Goal: Transaction & Acquisition: Purchase product/service

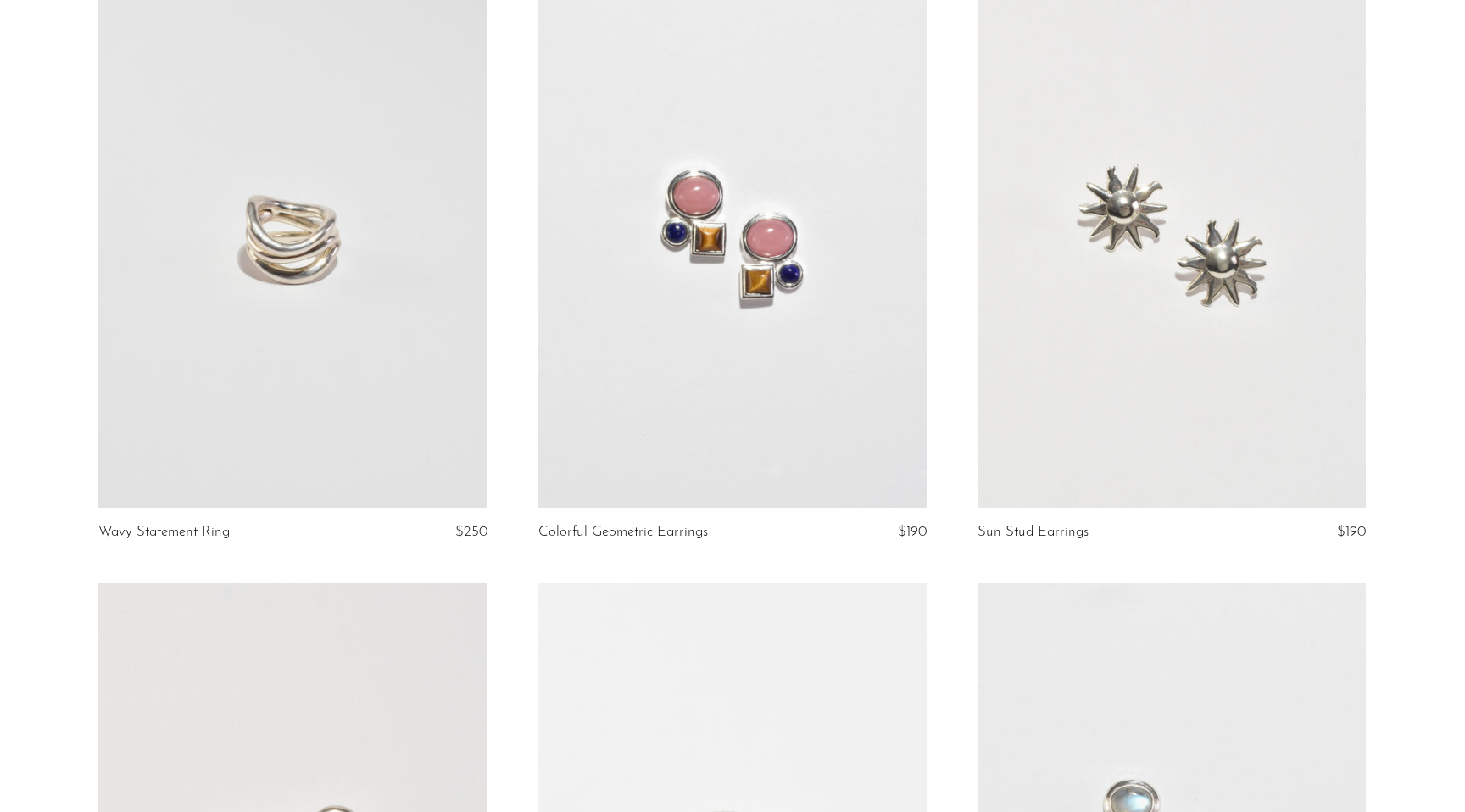
scroll to position [6402, 0]
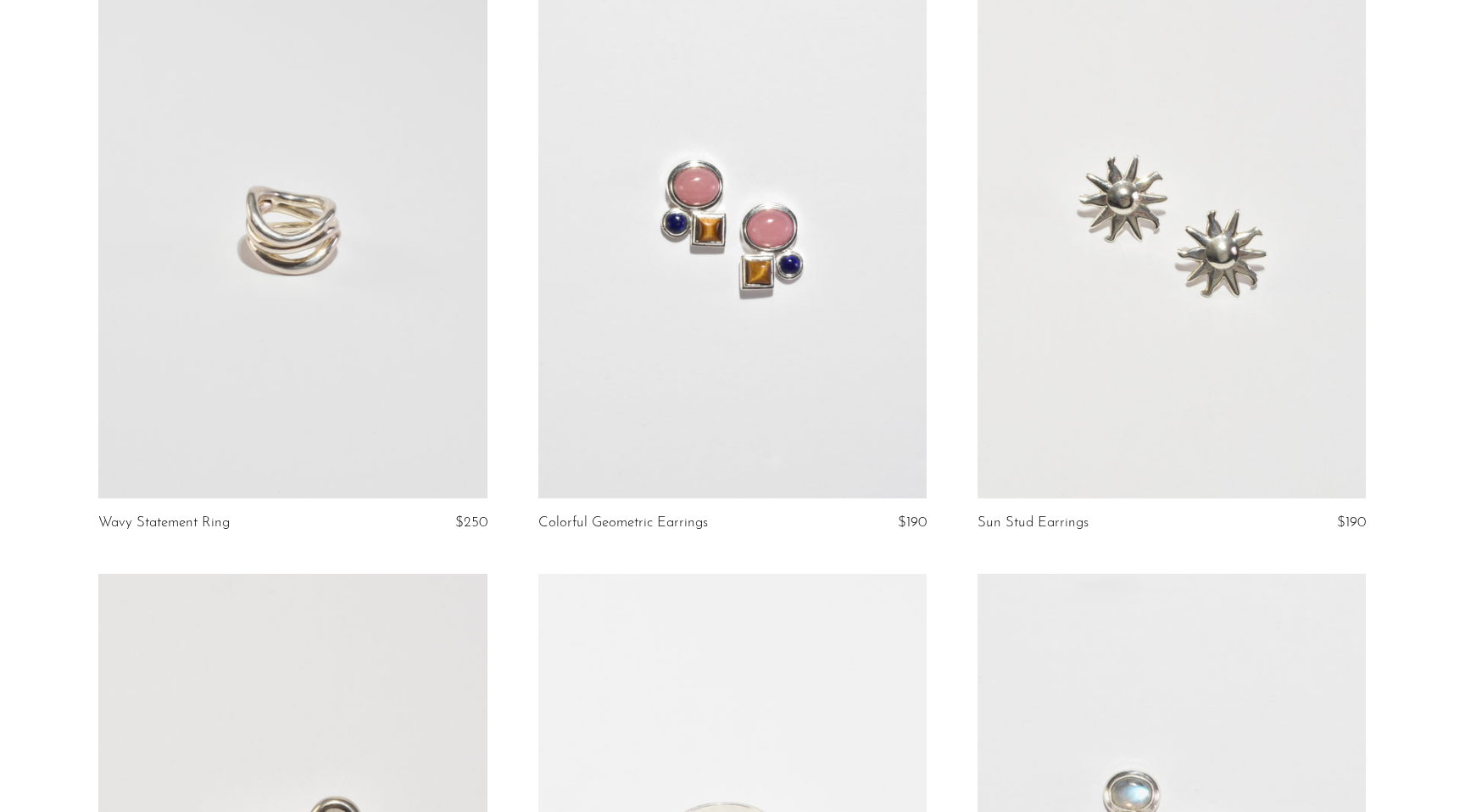
click at [317, 262] on link at bounding box center [292, 226] width 388 height 544
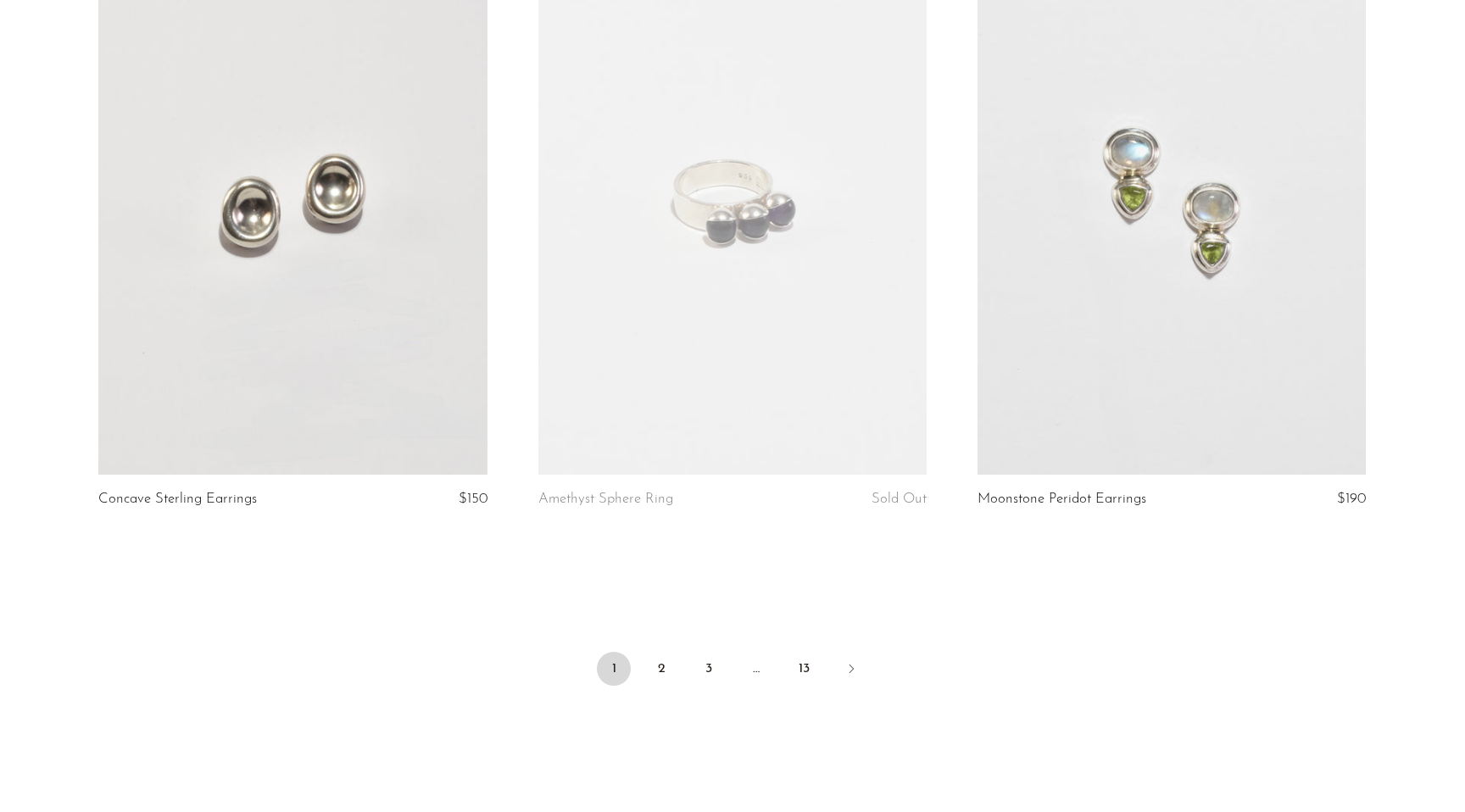
scroll to position [7072, 0]
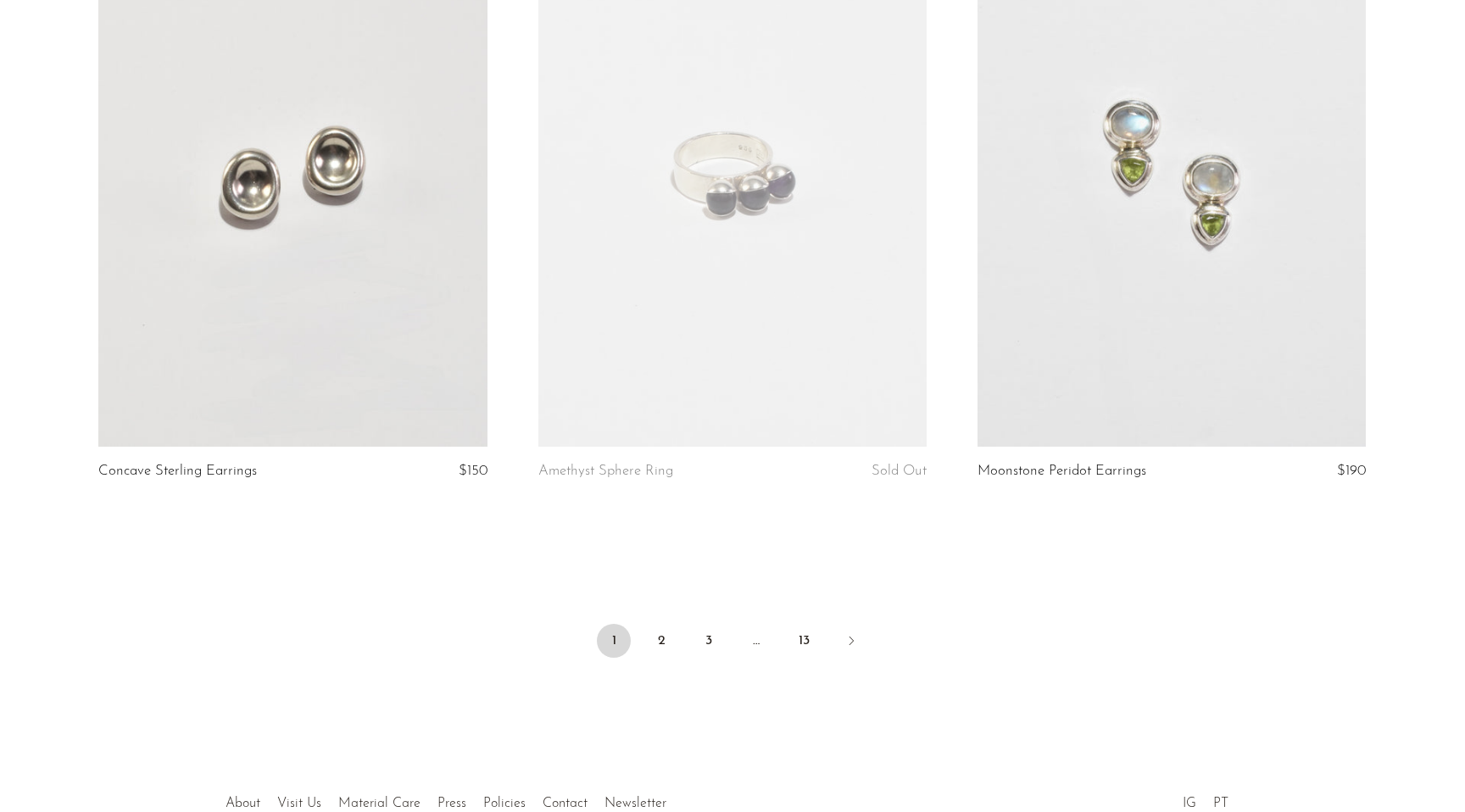
click at [354, 294] on link at bounding box center [292, 175] width 388 height 544
click at [662, 636] on link "2" at bounding box center [660, 640] width 34 height 34
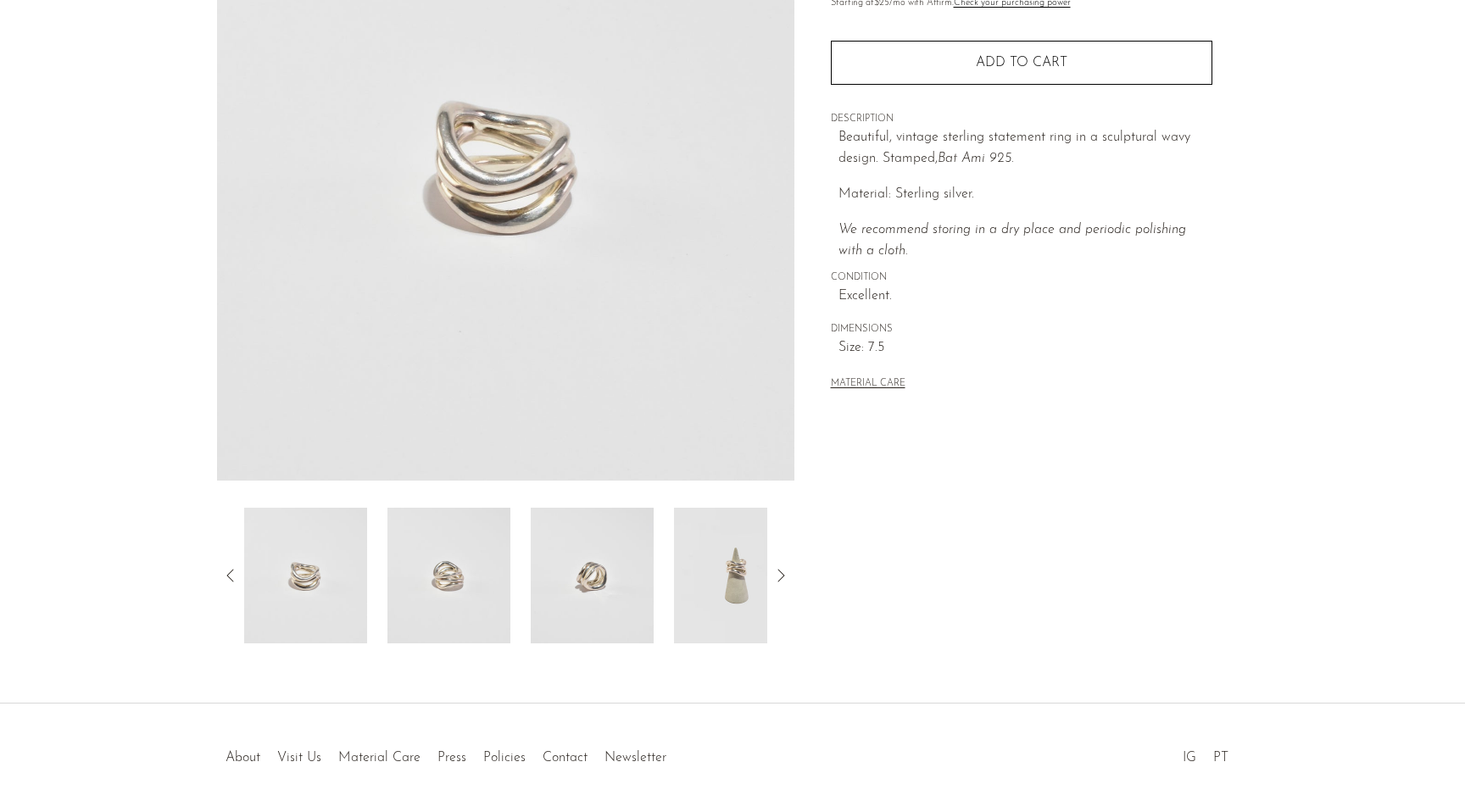
scroll to position [246, 0]
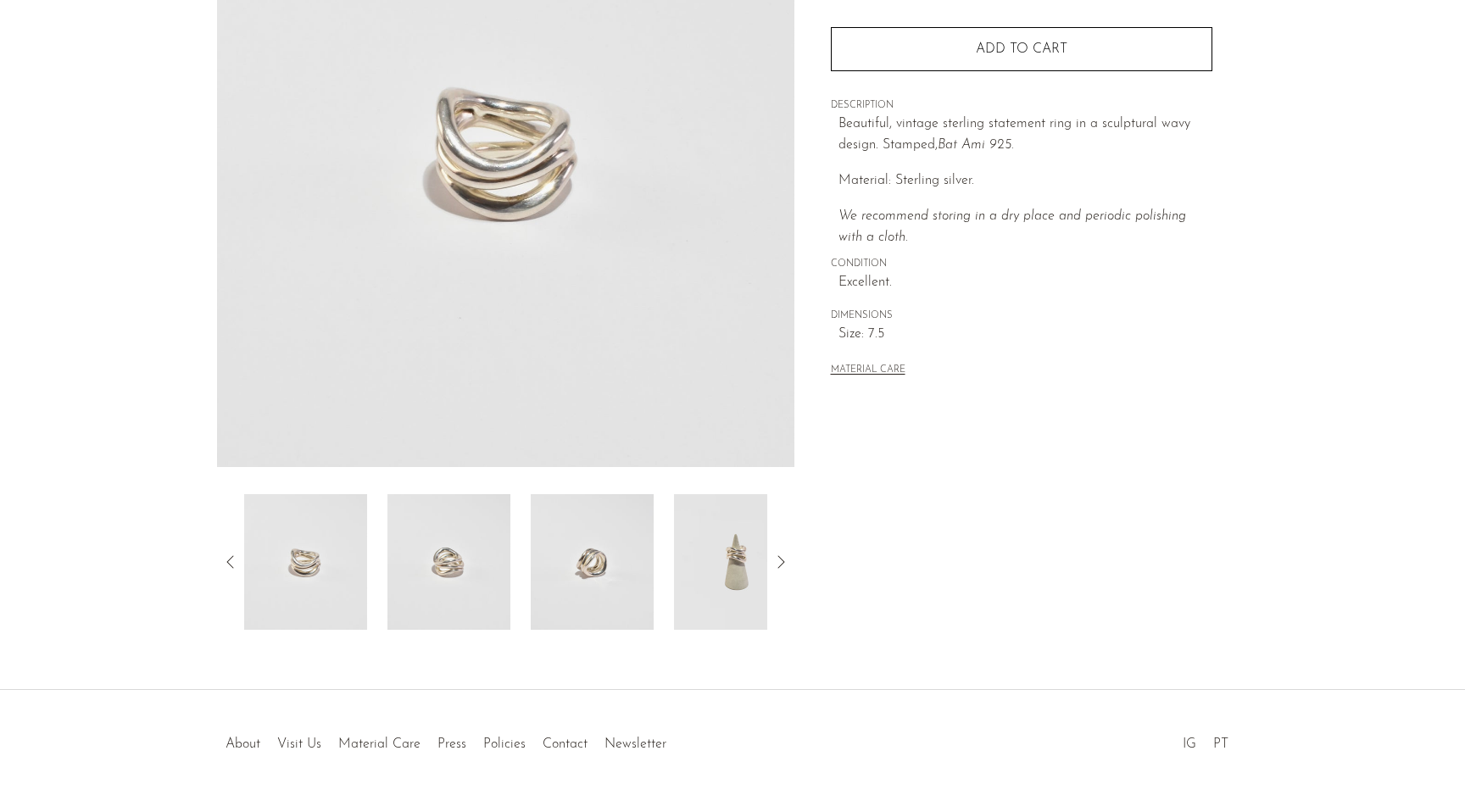
click at [707, 560] on img at bounding box center [735, 561] width 123 height 136
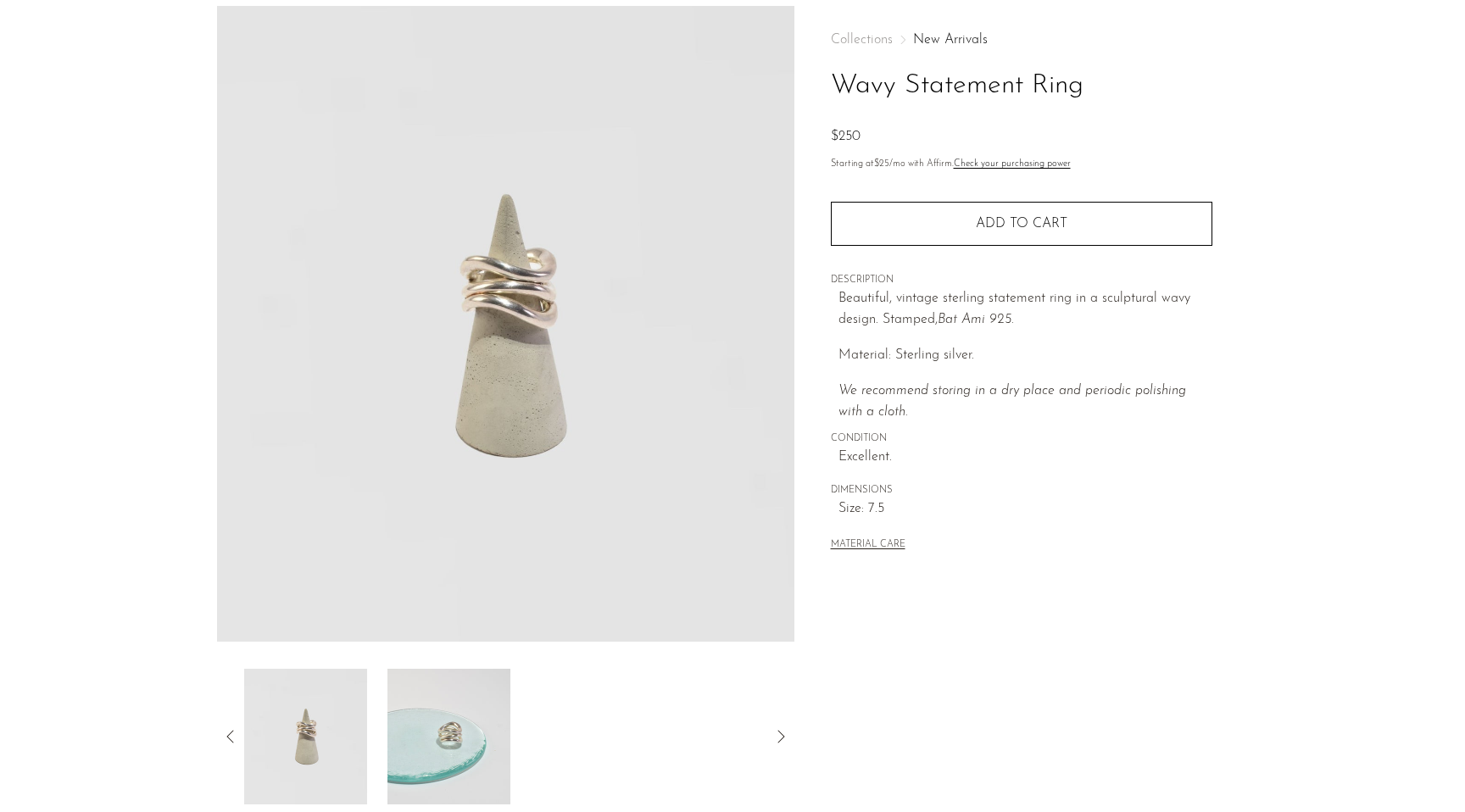
scroll to position [0, 0]
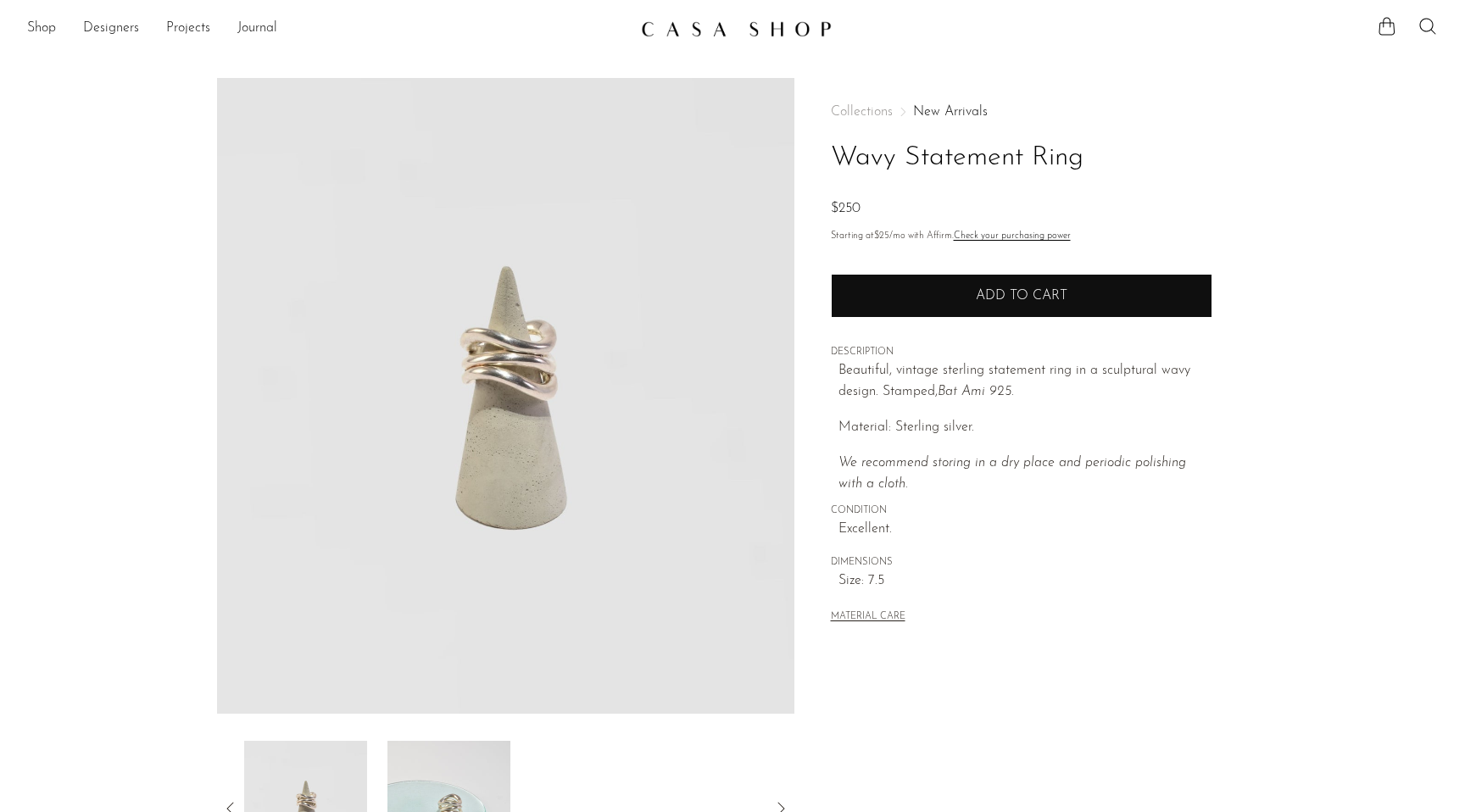
click at [965, 295] on button "Add to cart" at bounding box center [1021, 295] width 381 height 44
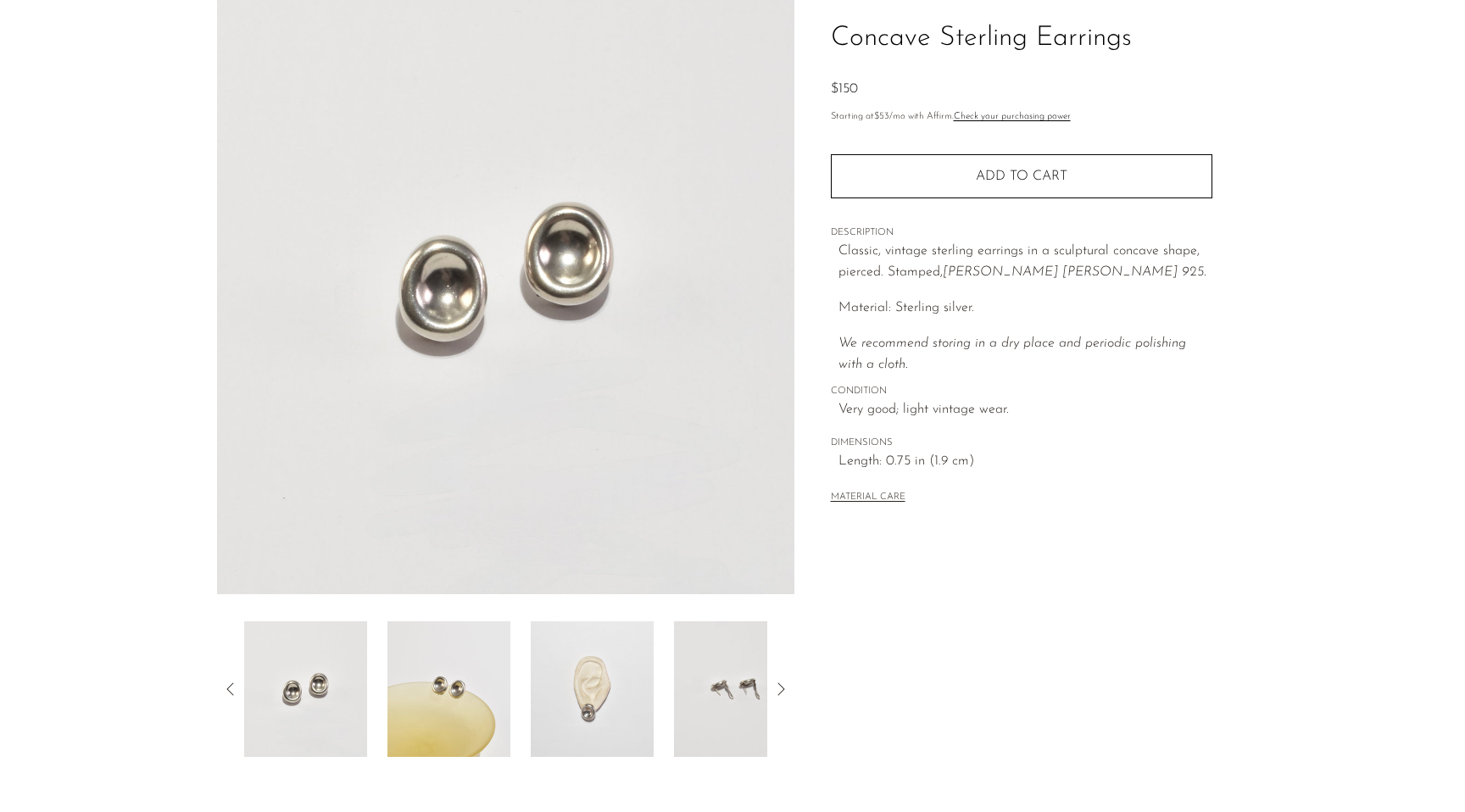
scroll to position [292, 0]
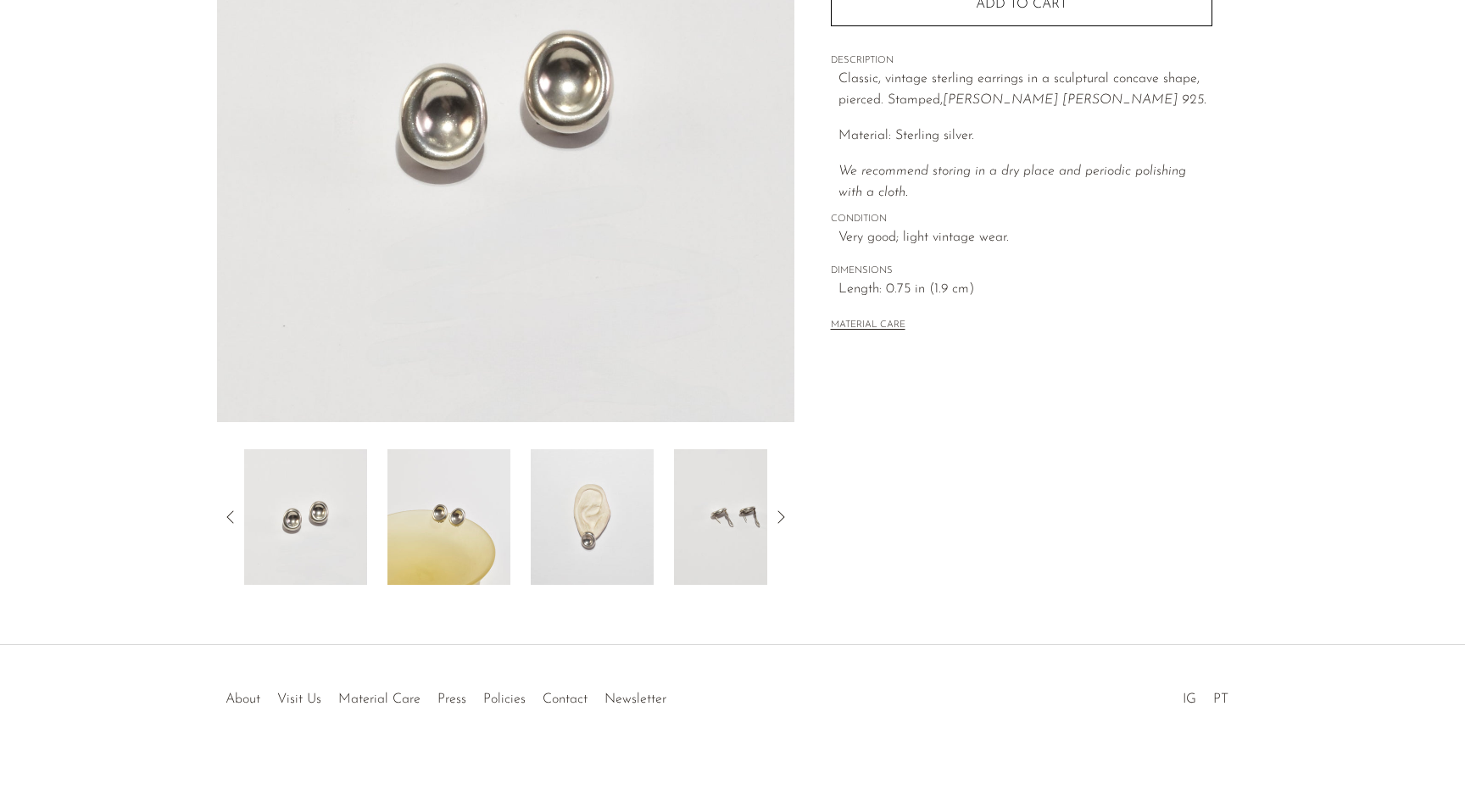
click at [593, 523] on img at bounding box center [592, 517] width 123 height 136
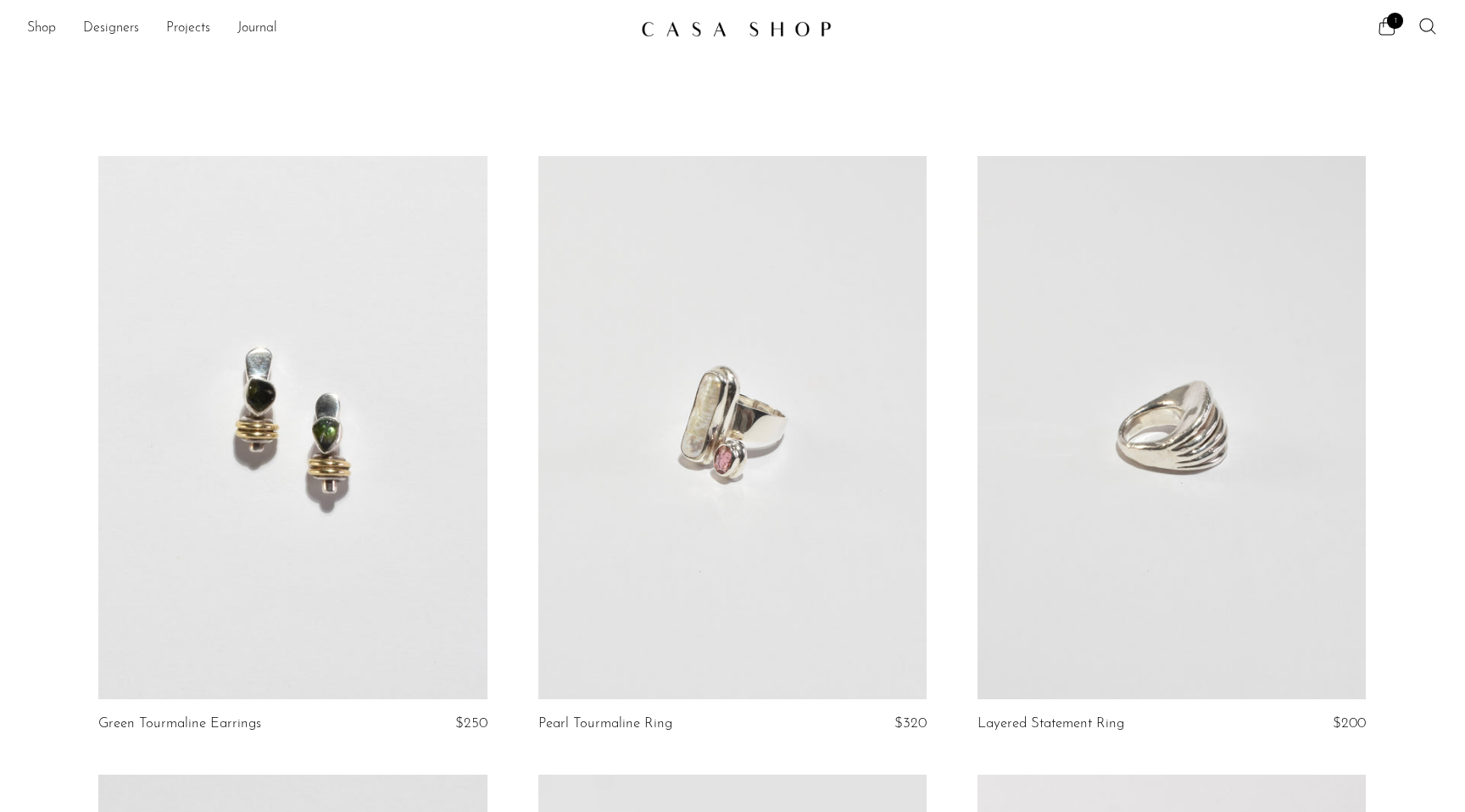
click at [686, 557] on link at bounding box center [732, 427] width 388 height 544
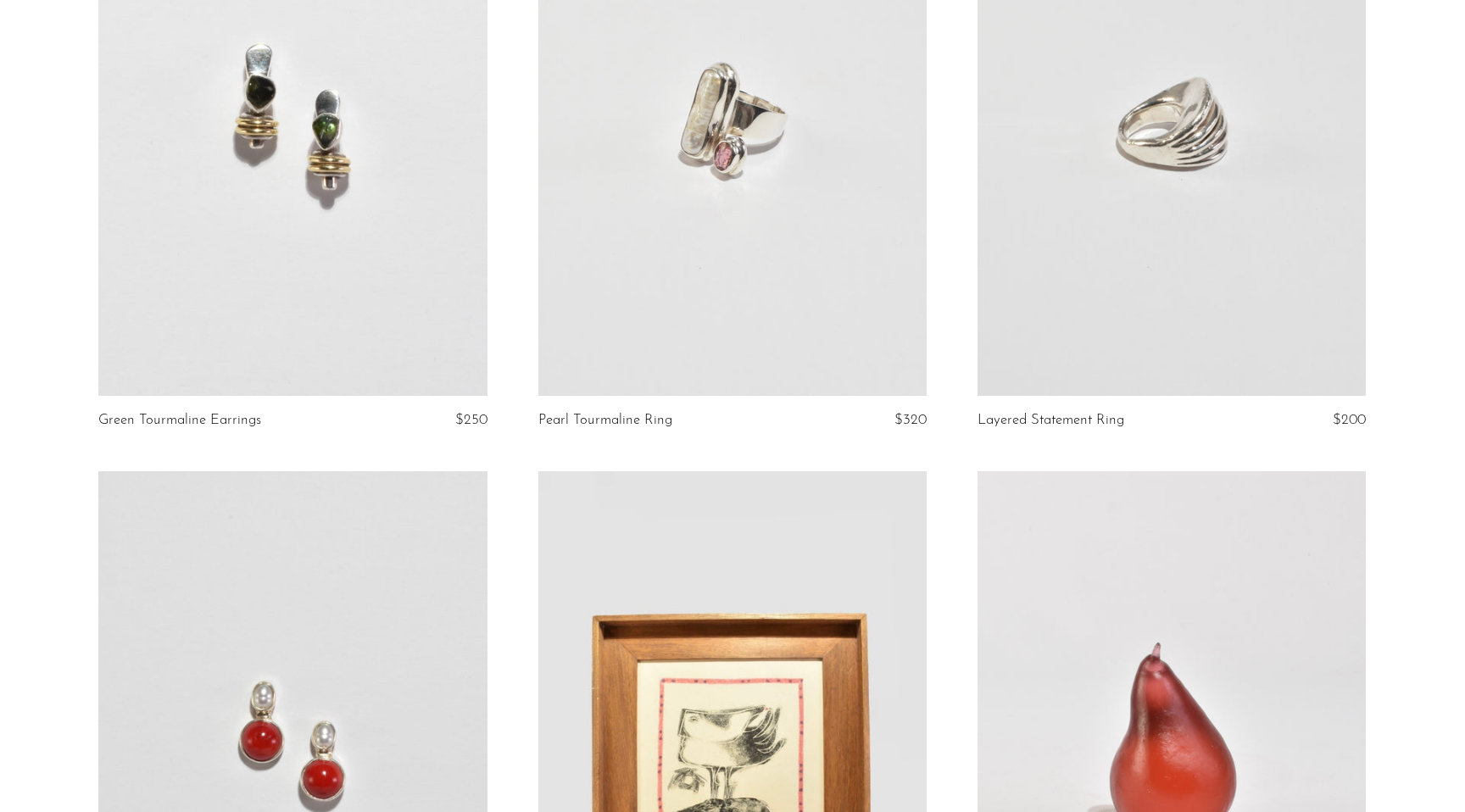
scroll to position [165, 0]
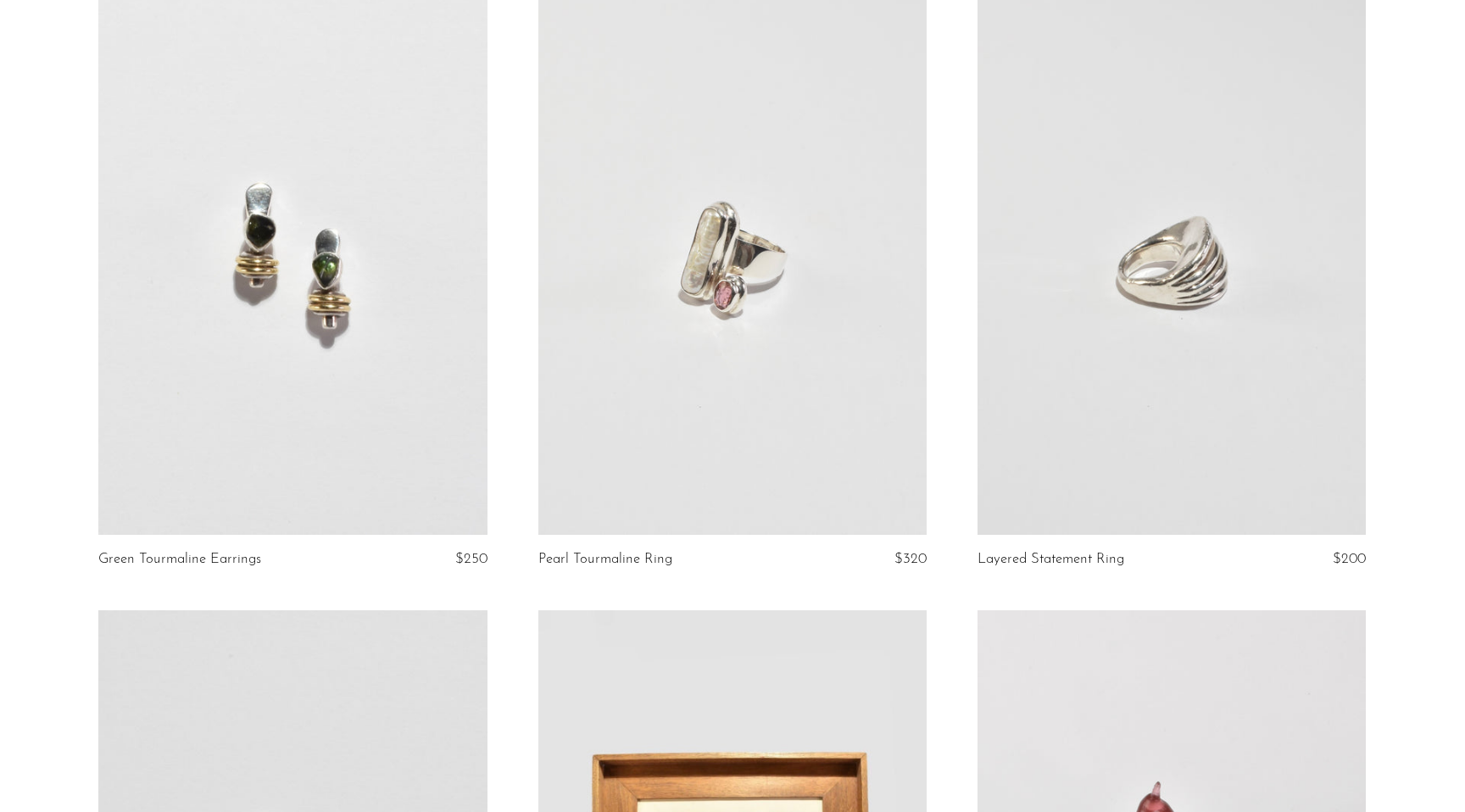
click at [267, 280] on link at bounding box center [292, 263] width 388 height 544
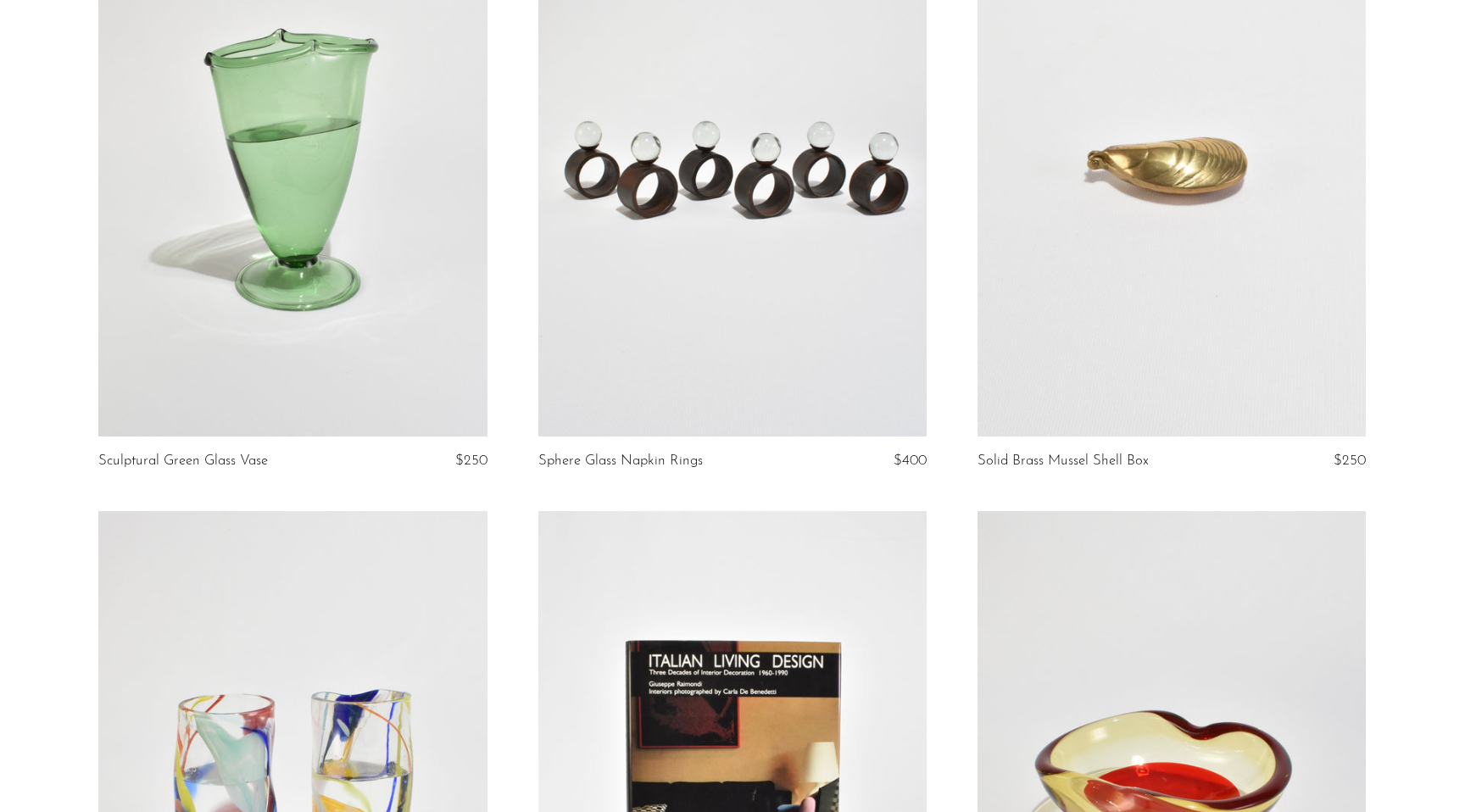
scroll to position [1422, 0]
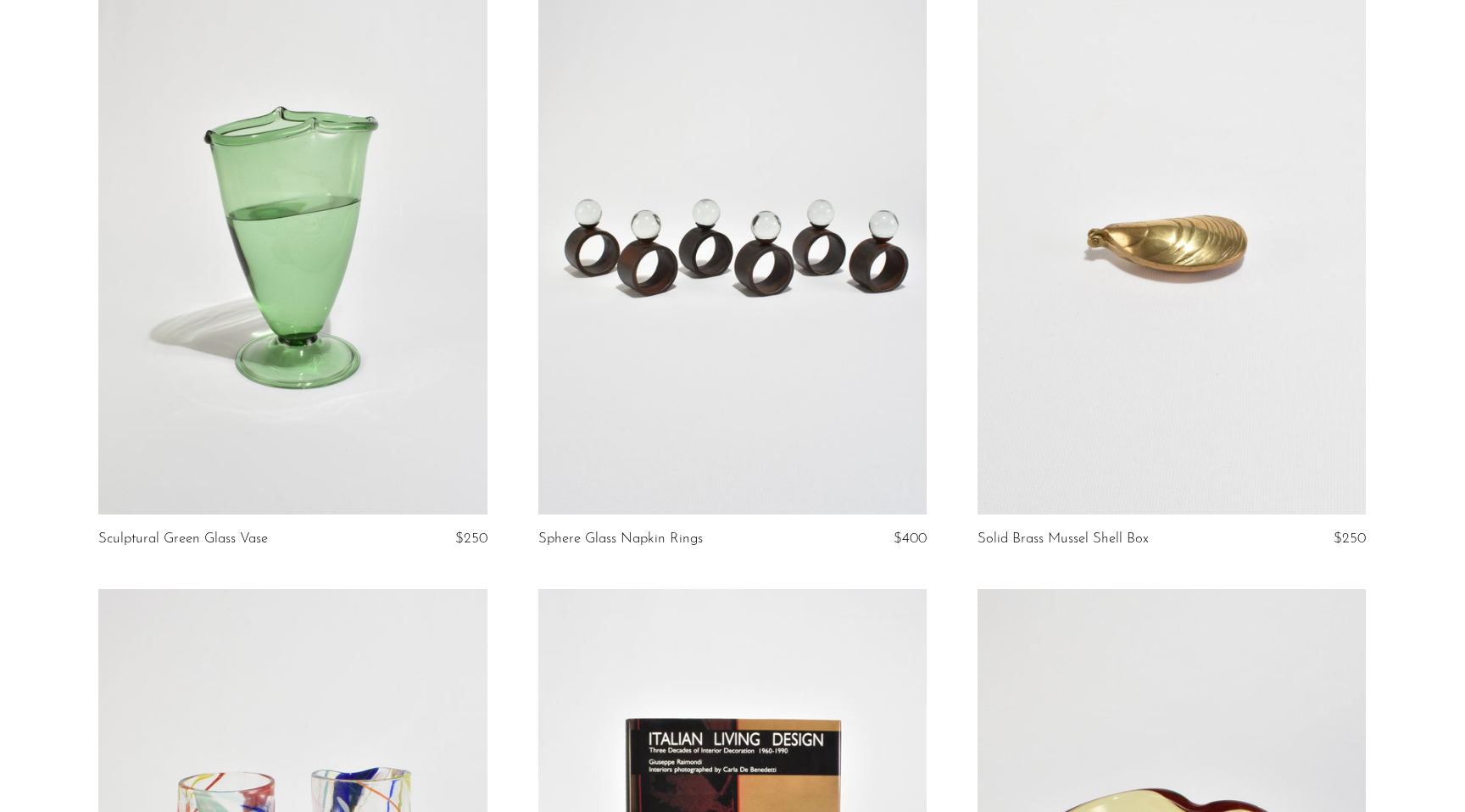
click at [707, 288] on link at bounding box center [732, 241] width 388 height 544
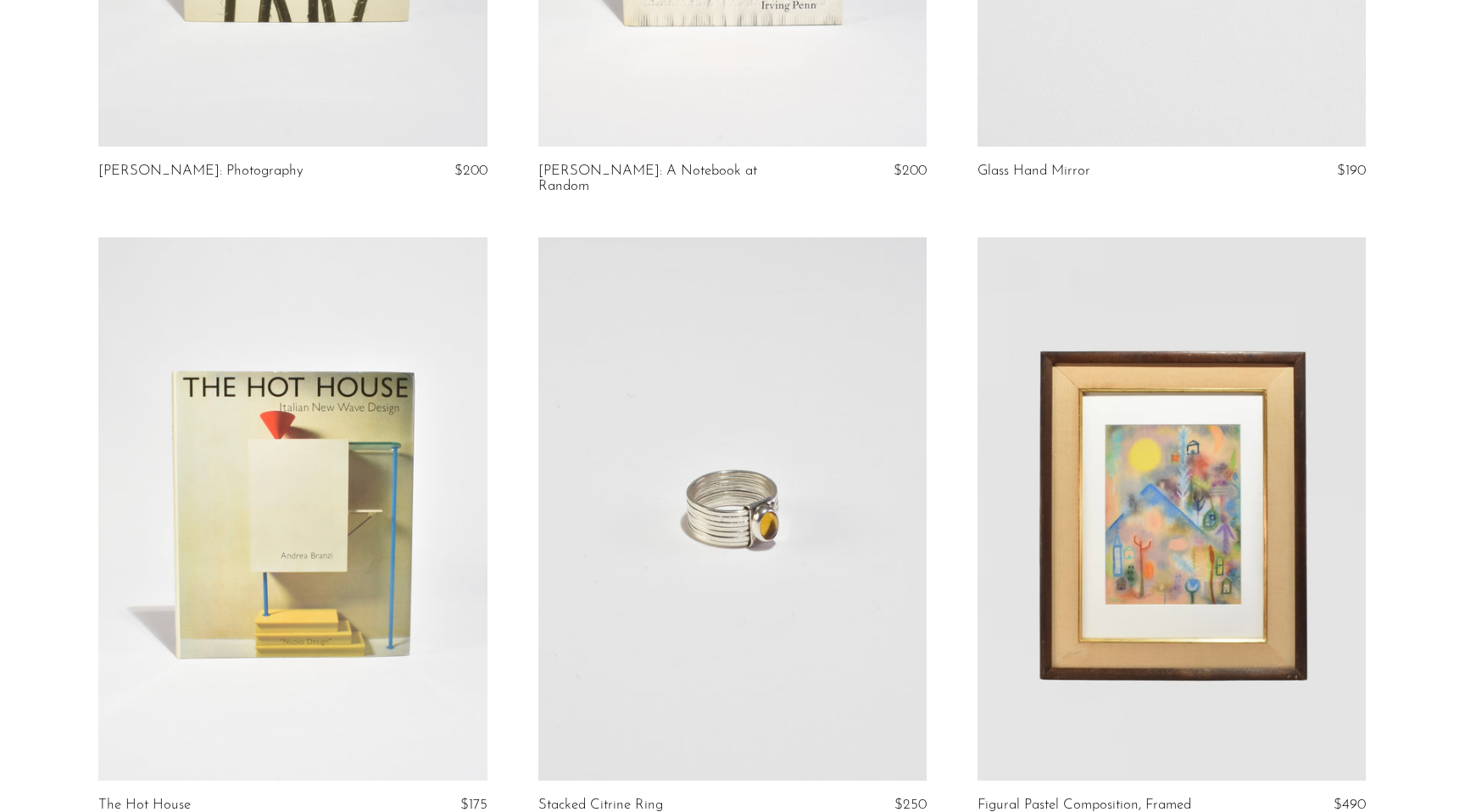
scroll to position [3667, 0]
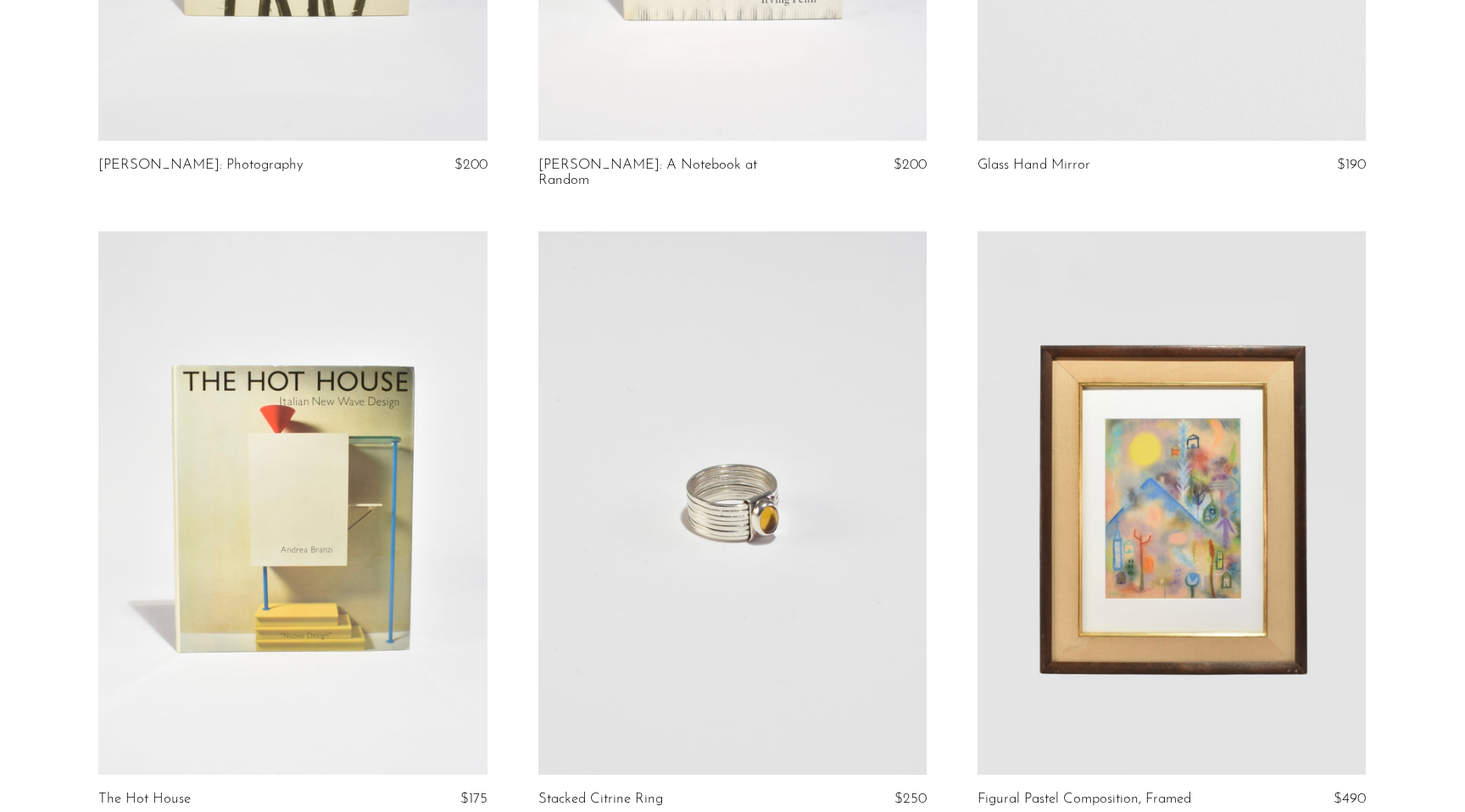
click at [218, 415] on link at bounding box center [292, 502] width 388 height 544
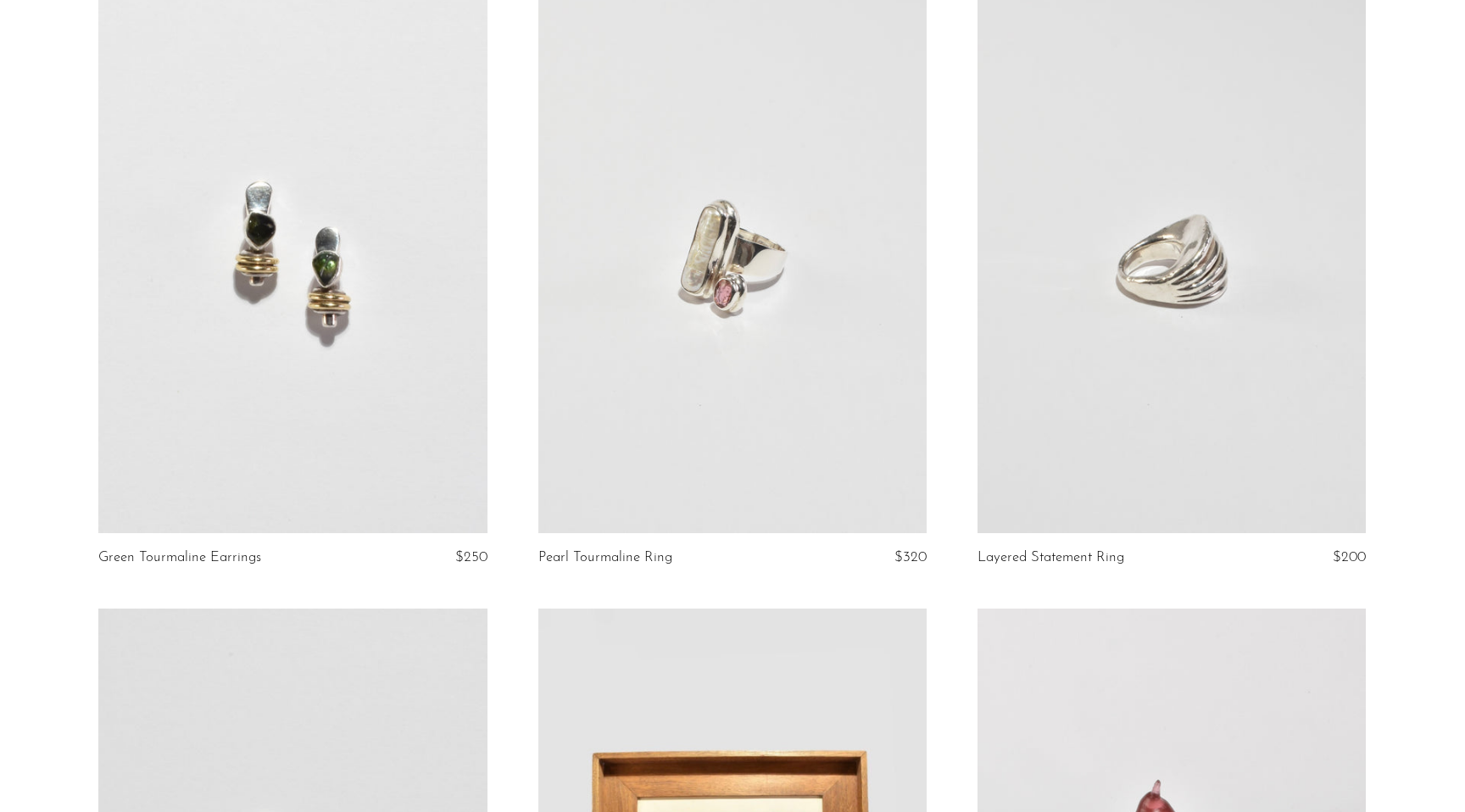
scroll to position [0, 0]
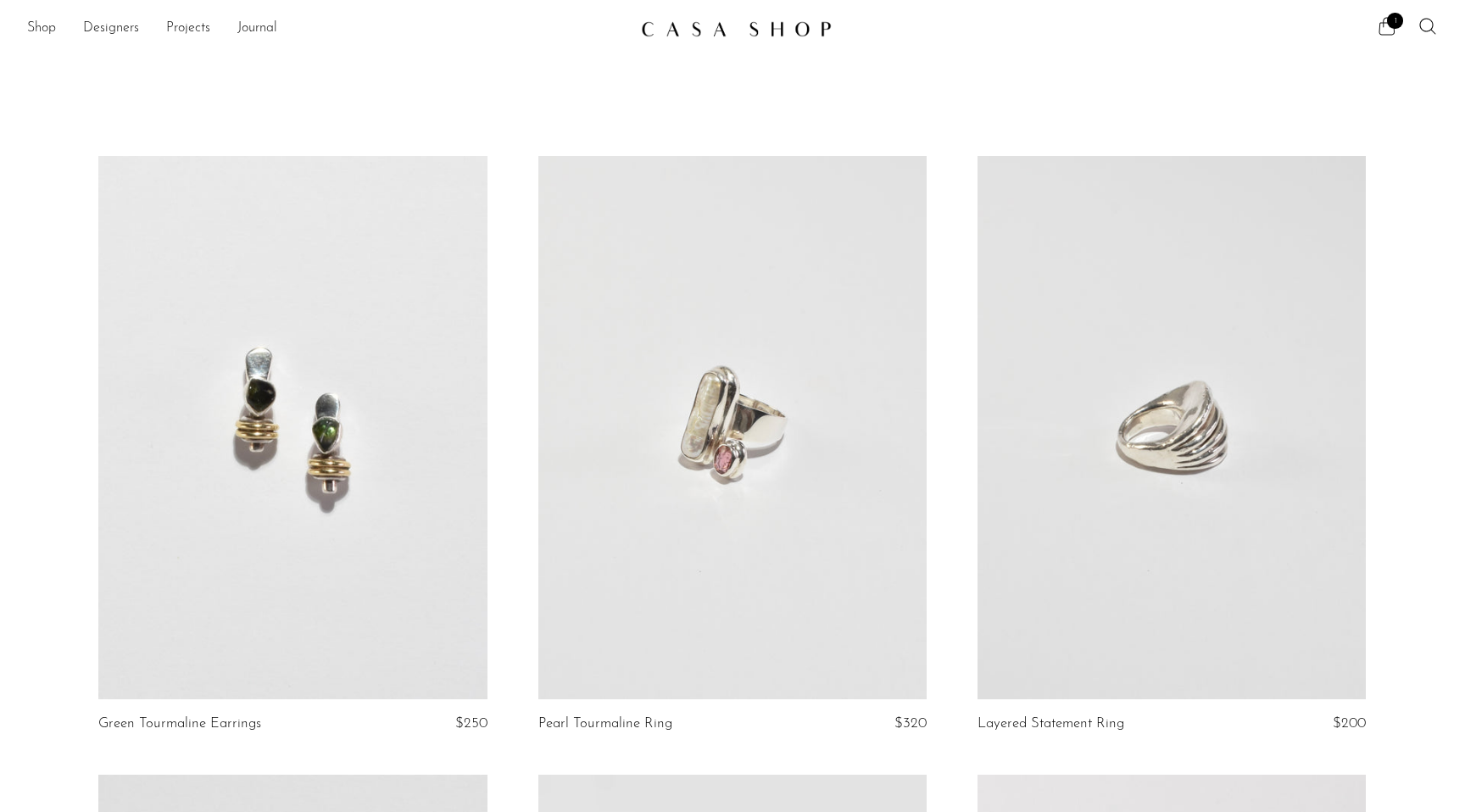
click at [1386, 26] on icon at bounding box center [1386, 26] width 20 height 20
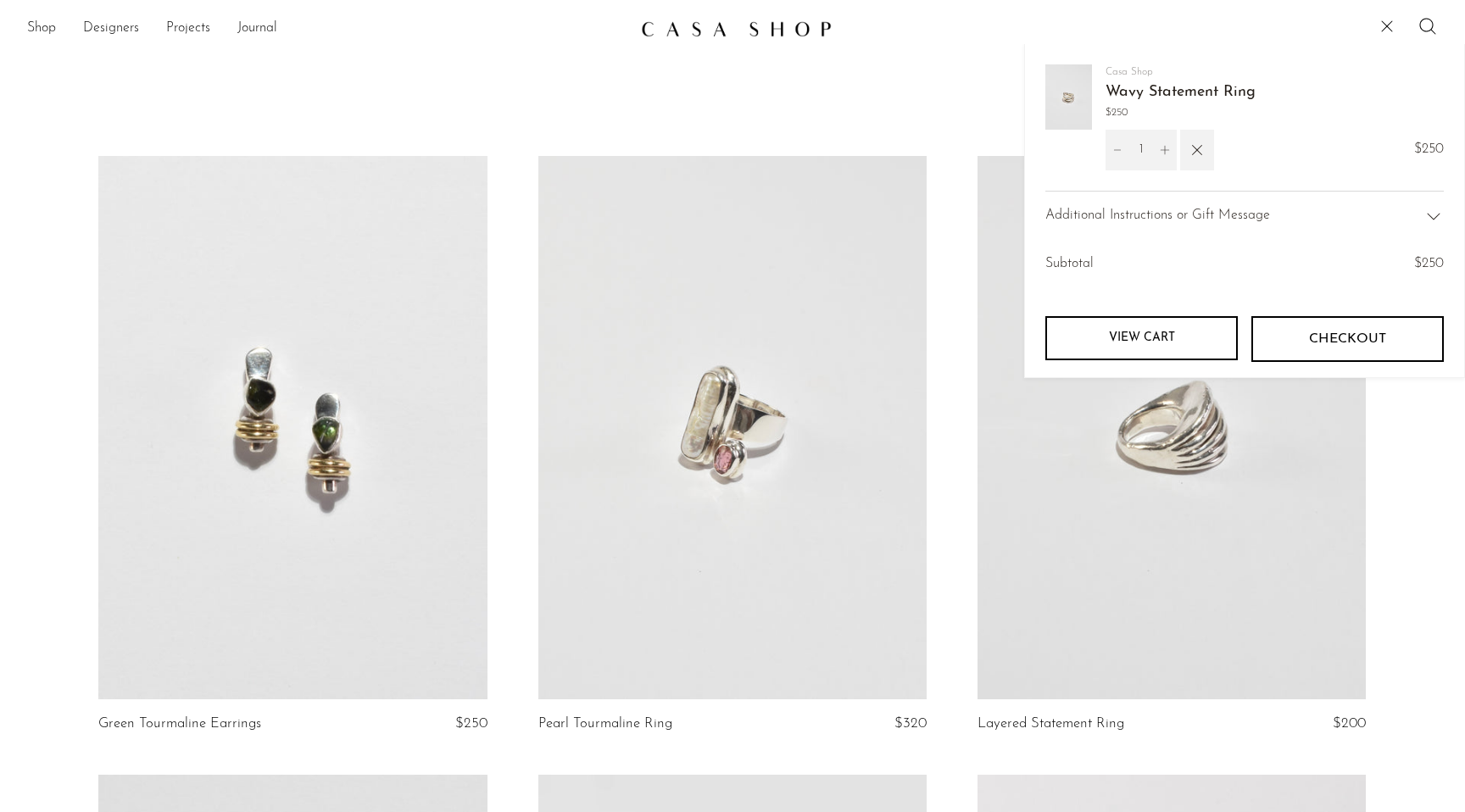
click at [1125, 338] on link "View cart" at bounding box center [1142, 338] width 193 height 44
click at [1140, 337] on link "View cart" at bounding box center [1142, 338] width 193 height 44
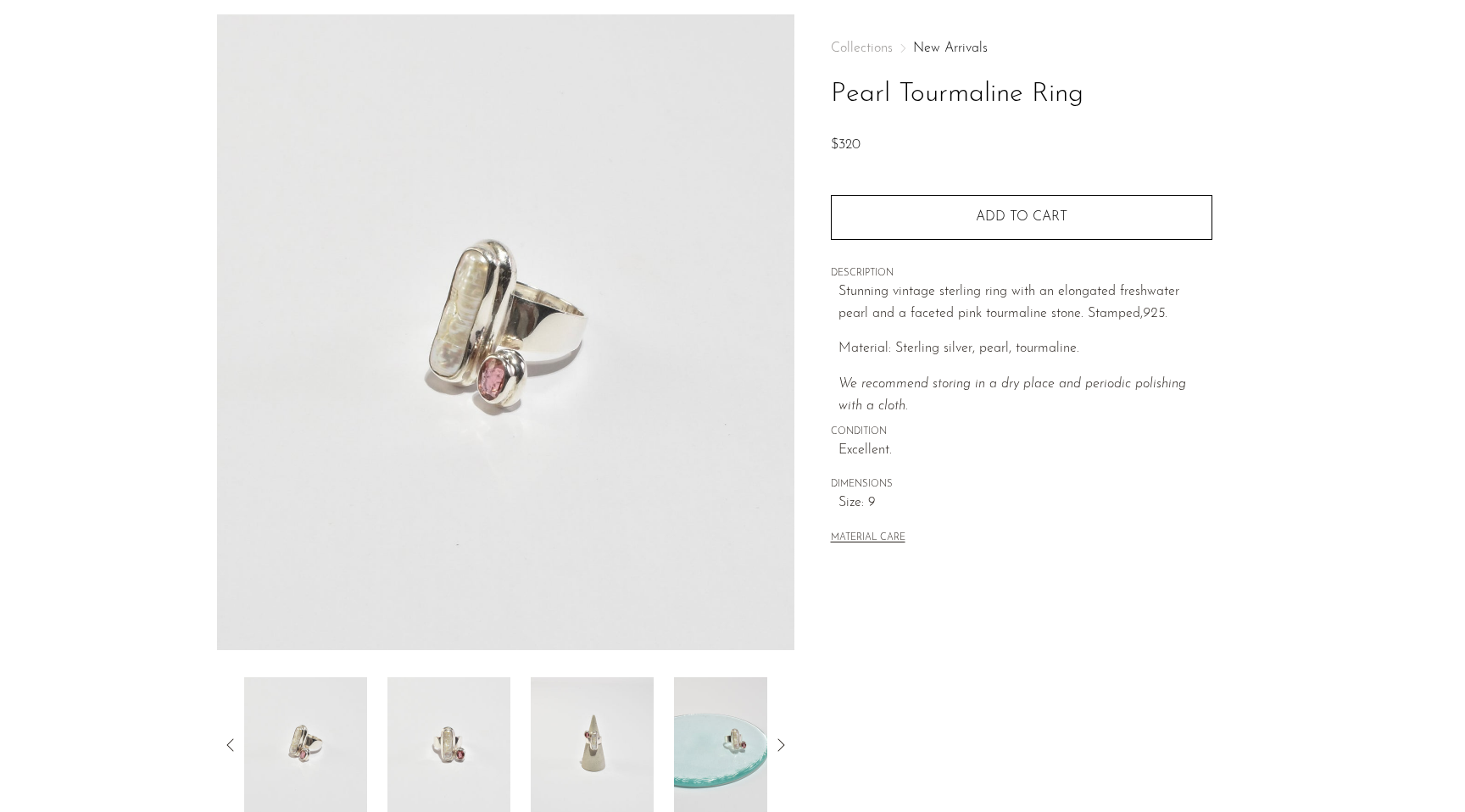
scroll to position [67, 0]
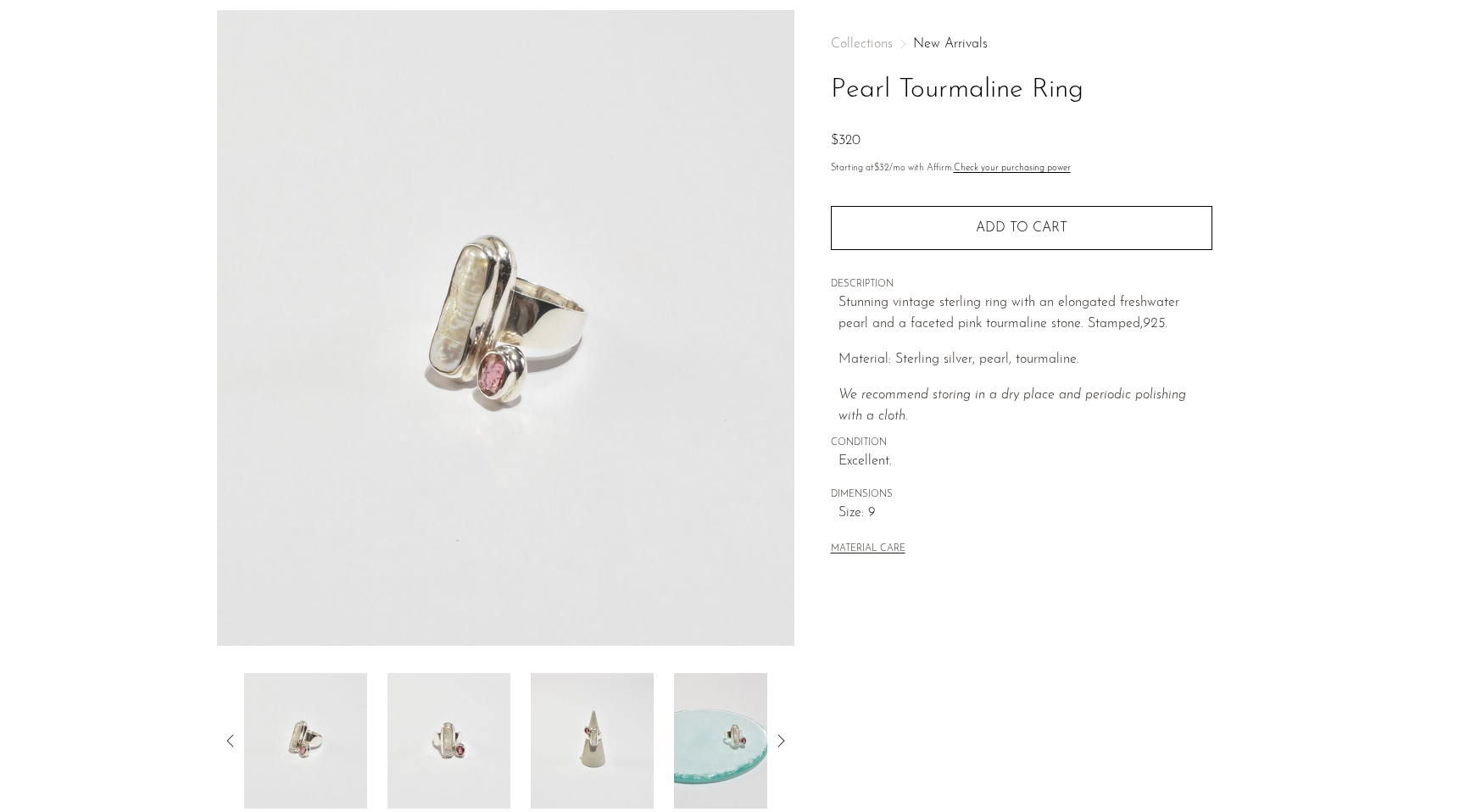
click at [783, 742] on icon at bounding box center [780, 740] width 7 height 13
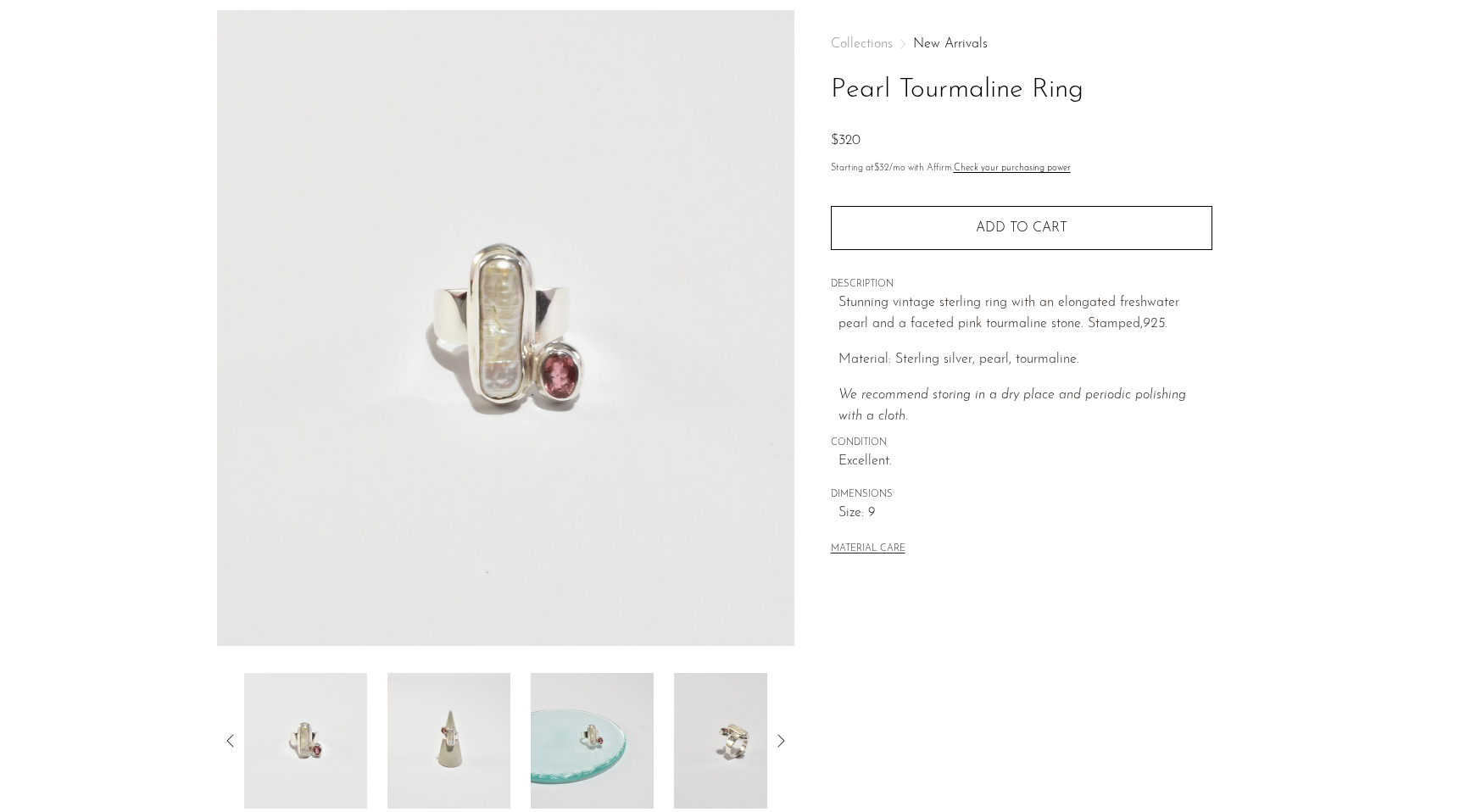
click at [783, 742] on icon at bounding box center [780, 740] width 7 height 13
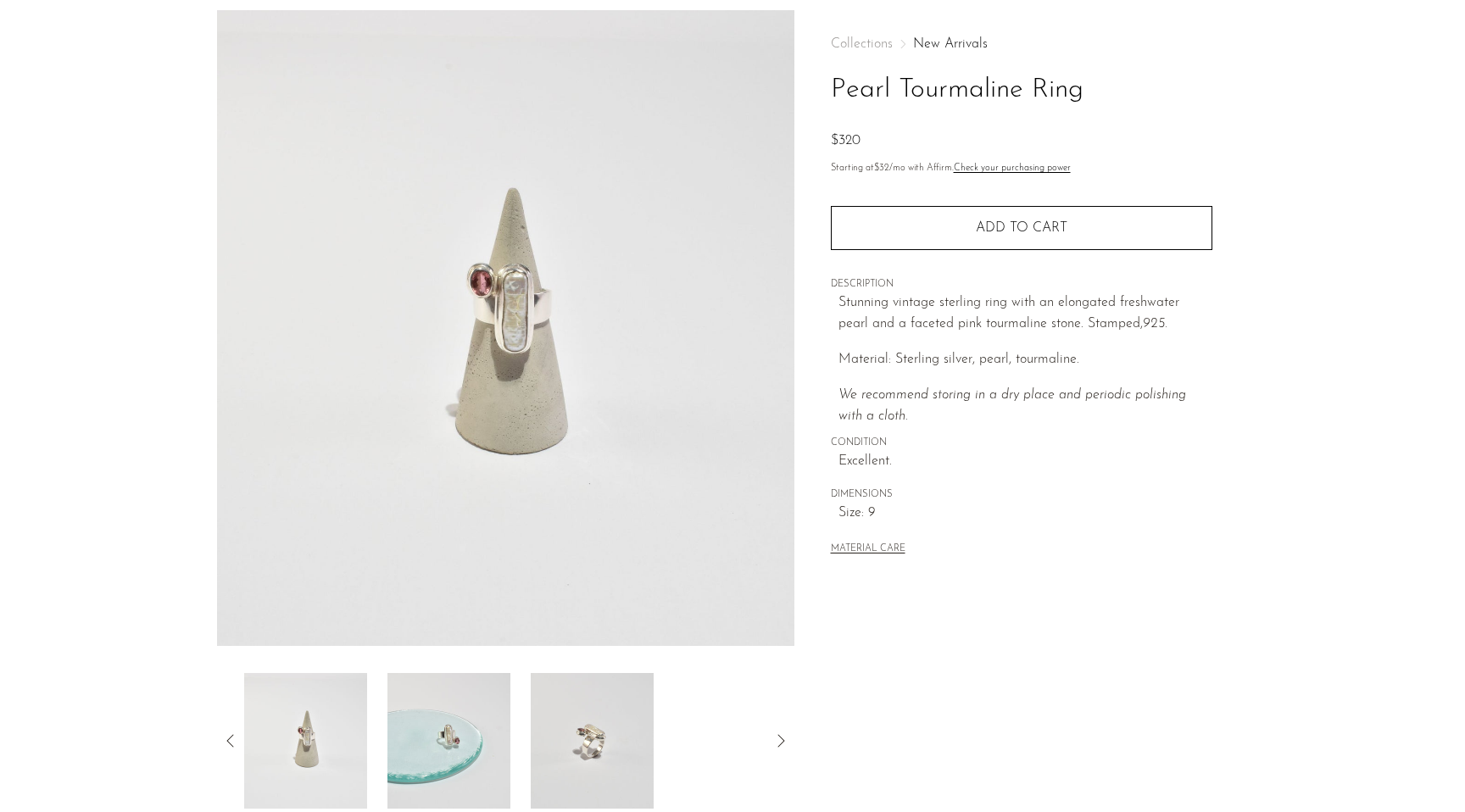
click at [593, 736] on img at bounding box center [592, 740] width 123 height 136
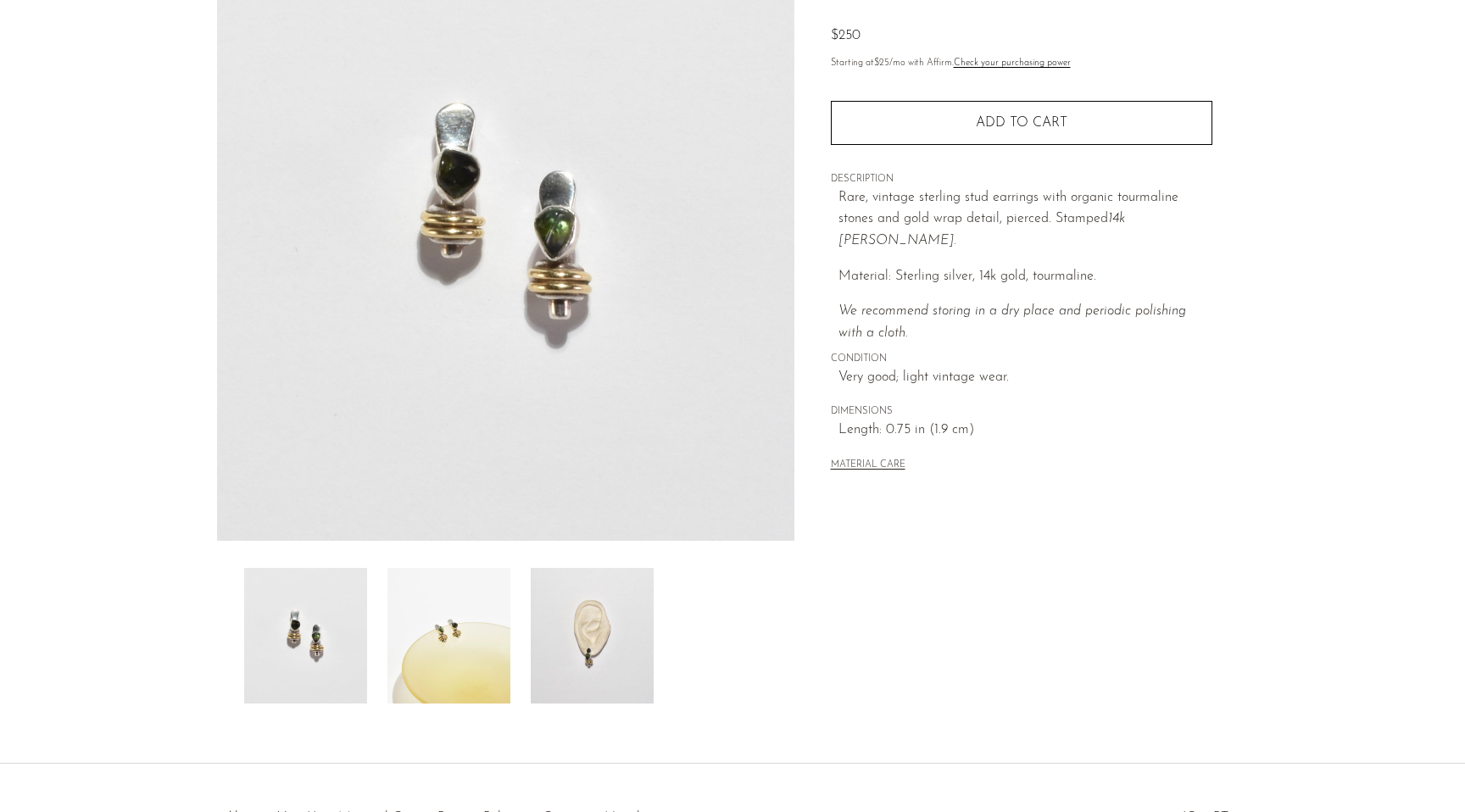
scroll to position [271, 0]
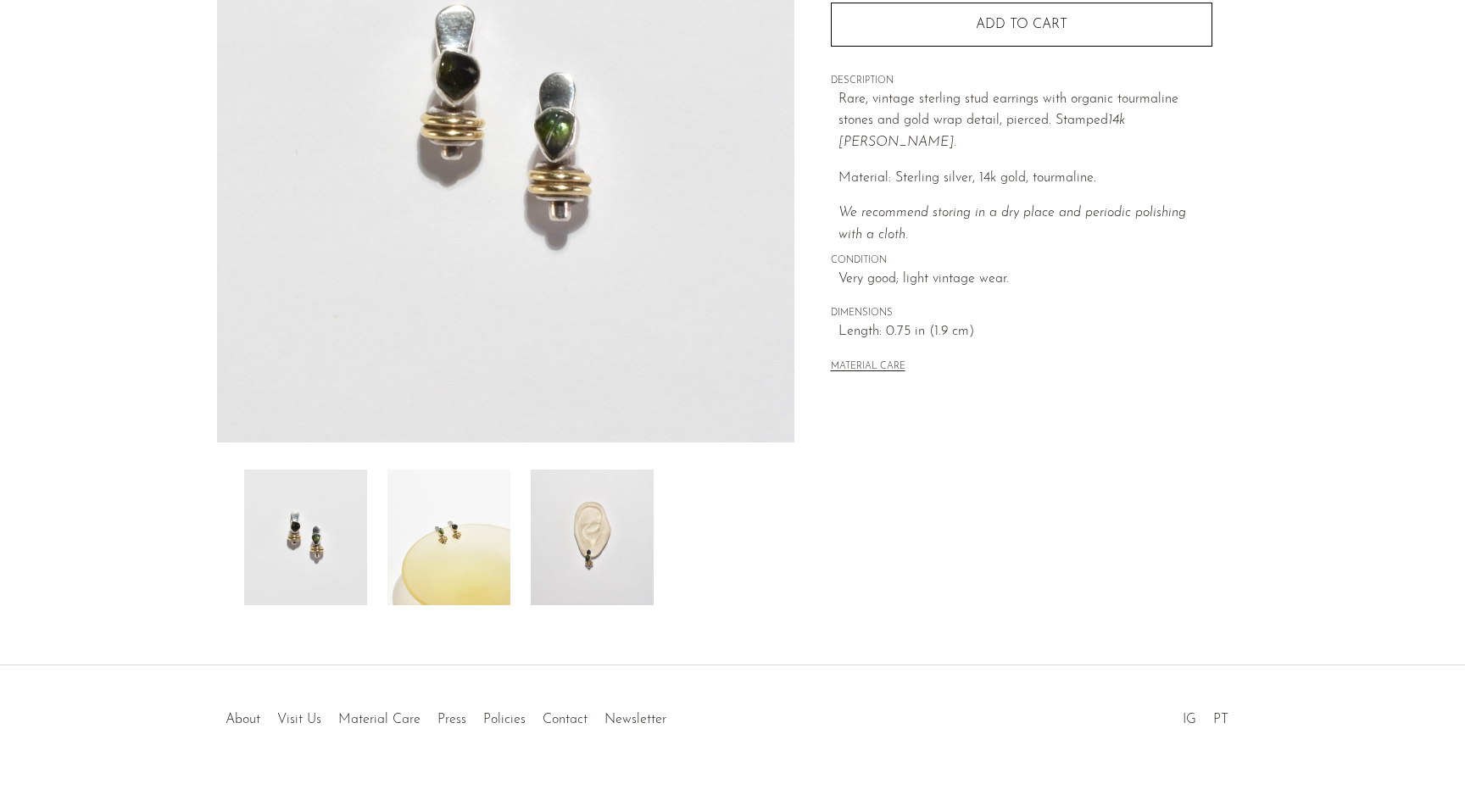
click at [577, 539] on img at bounding box center [592, 537] width 123 height 136
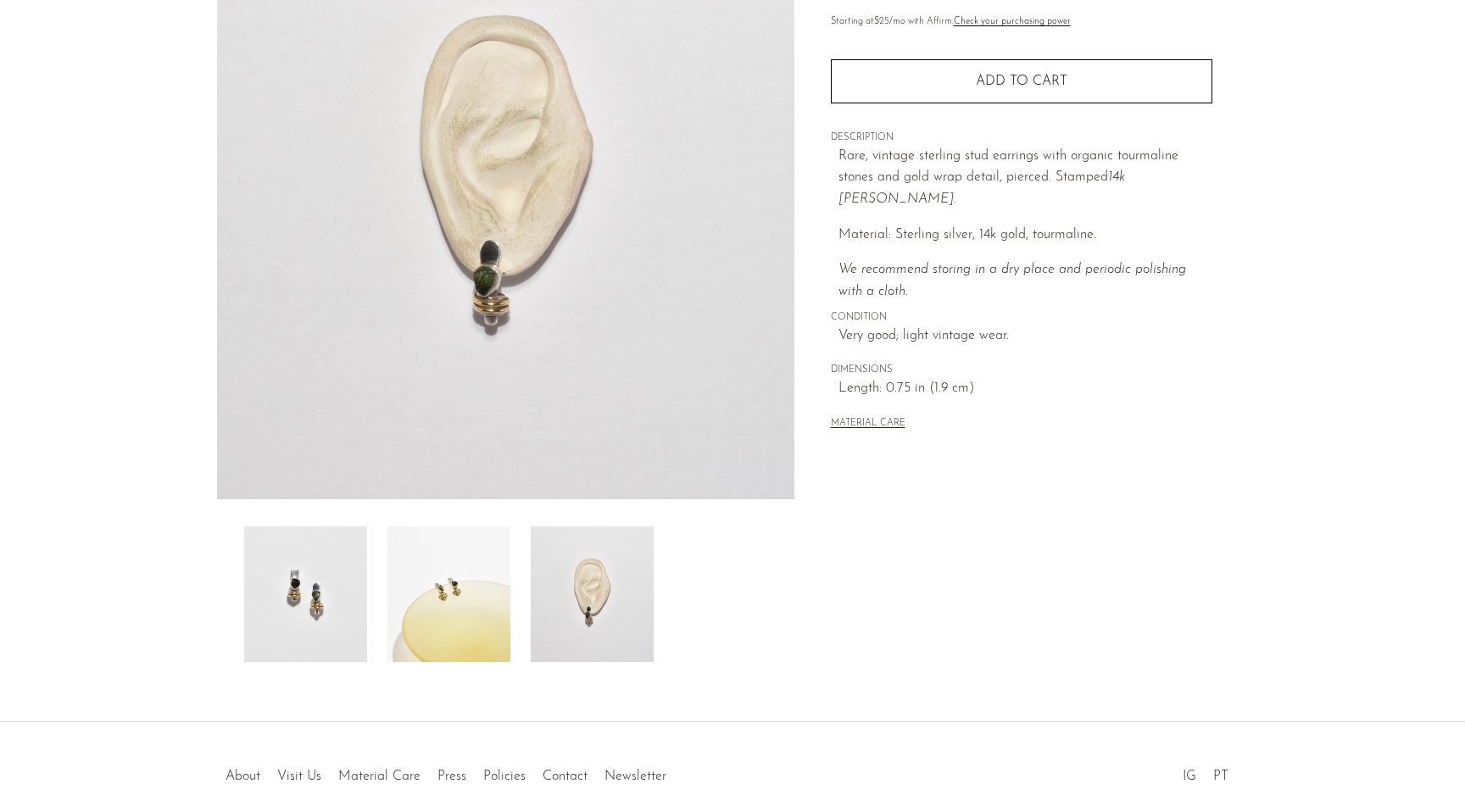
scroll to position [213, 0]
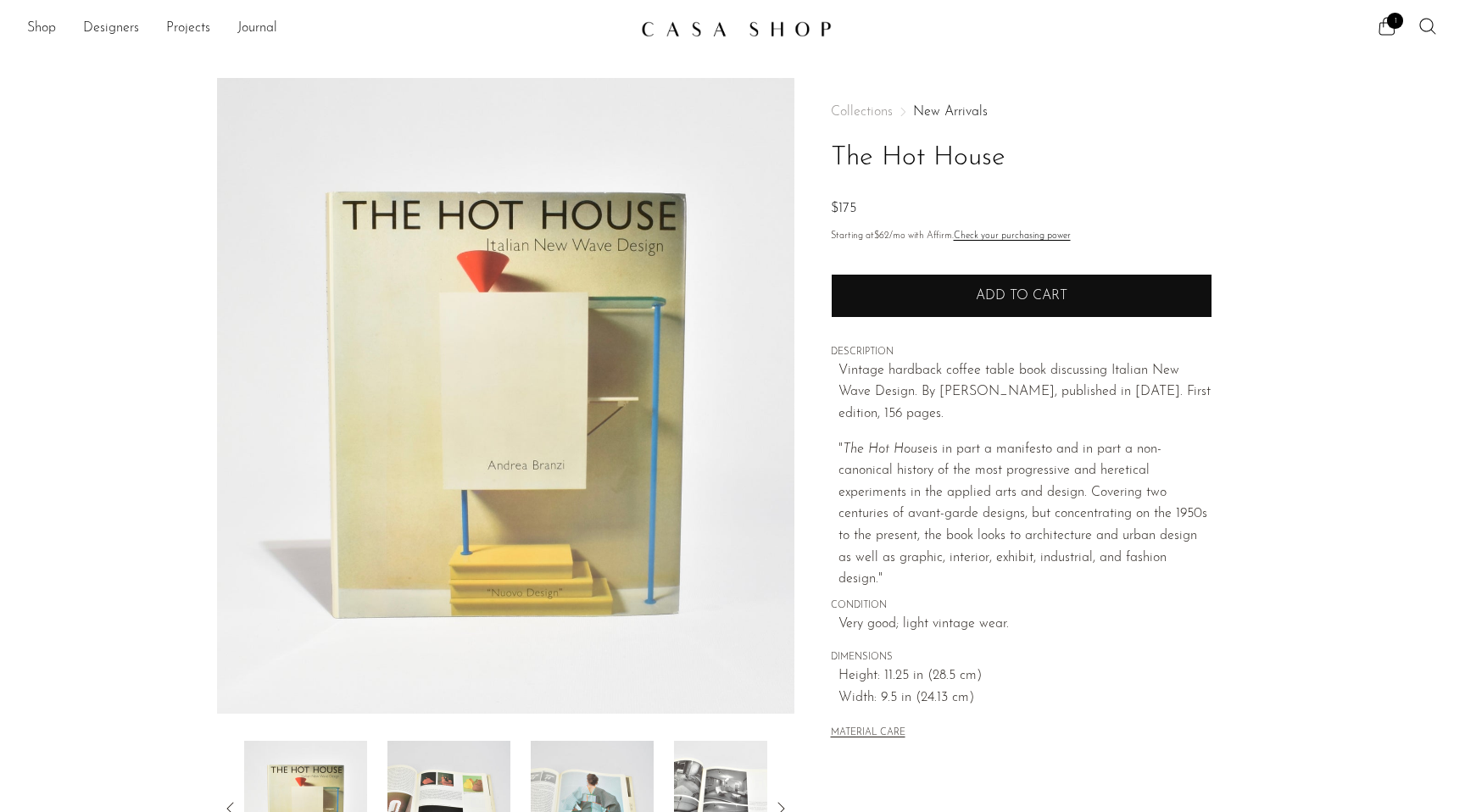
click at [946, 297] on button "Add to cart" at bounding box center [1021, 295] width 381 height 44
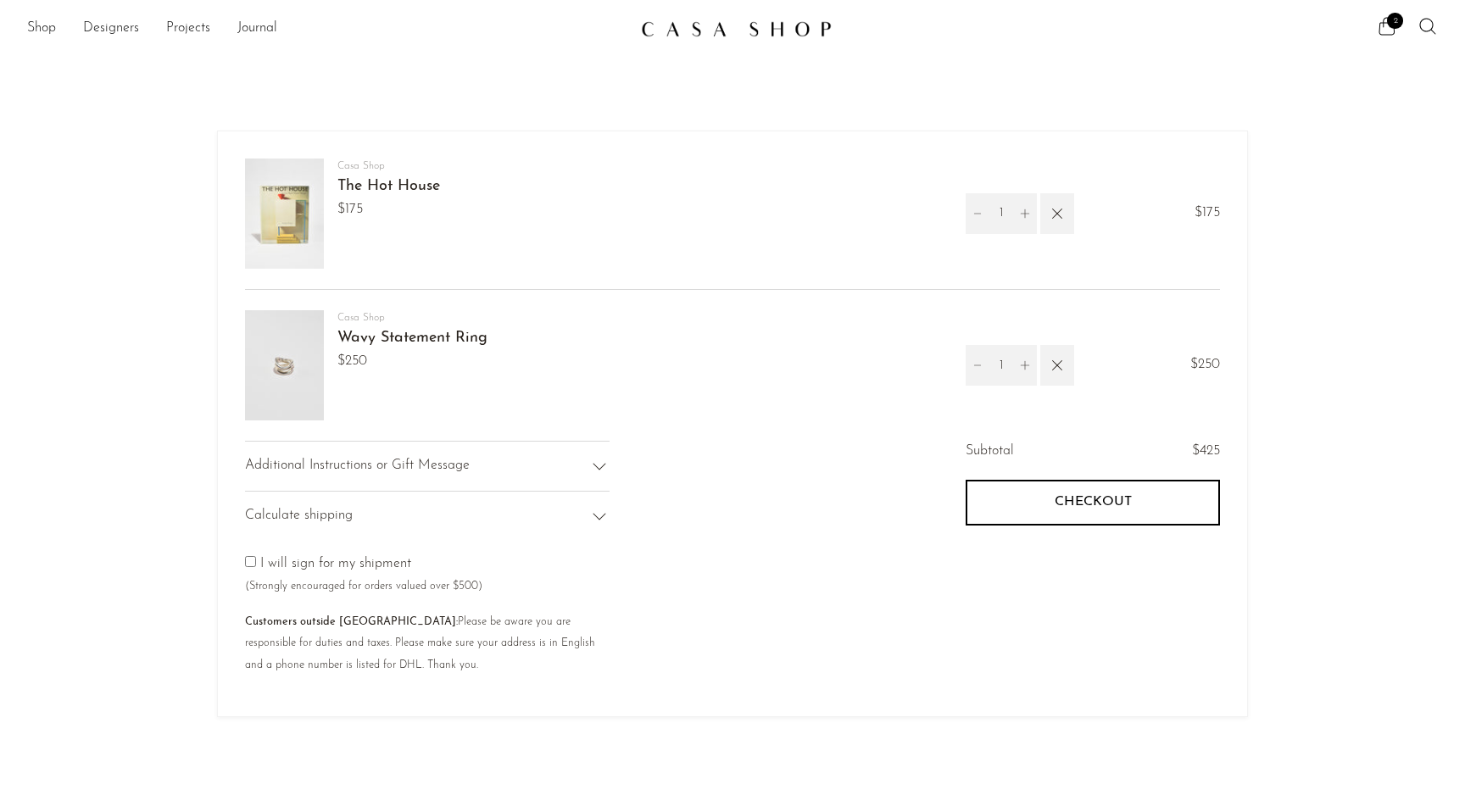
click at [281, 249] on img at bounding box center [284, 214] width 79 height 110
click at [396, 186] on link "The Hot House" at bounding box center [388, 187] width 103 height 15
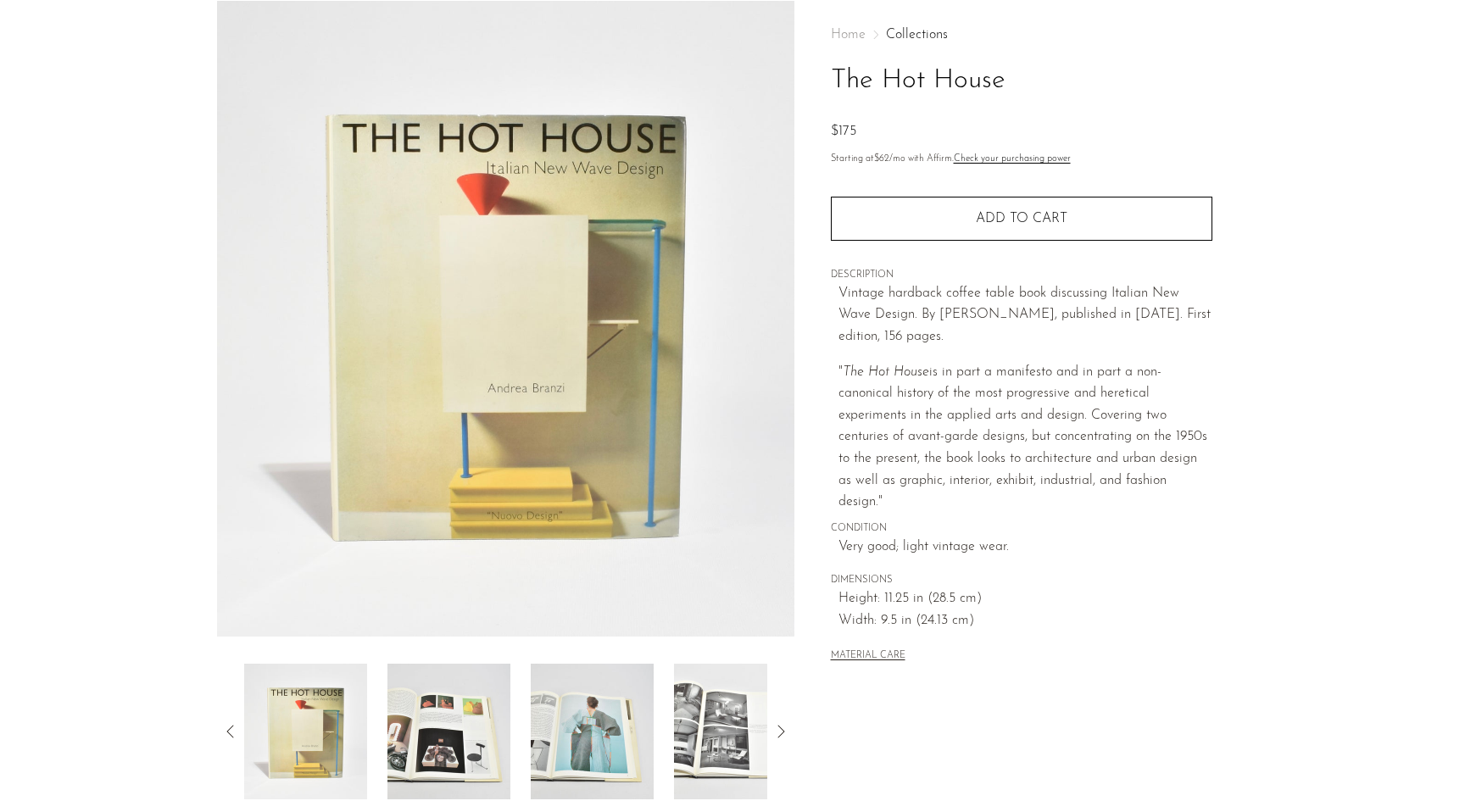
scroll to position [114, 0]
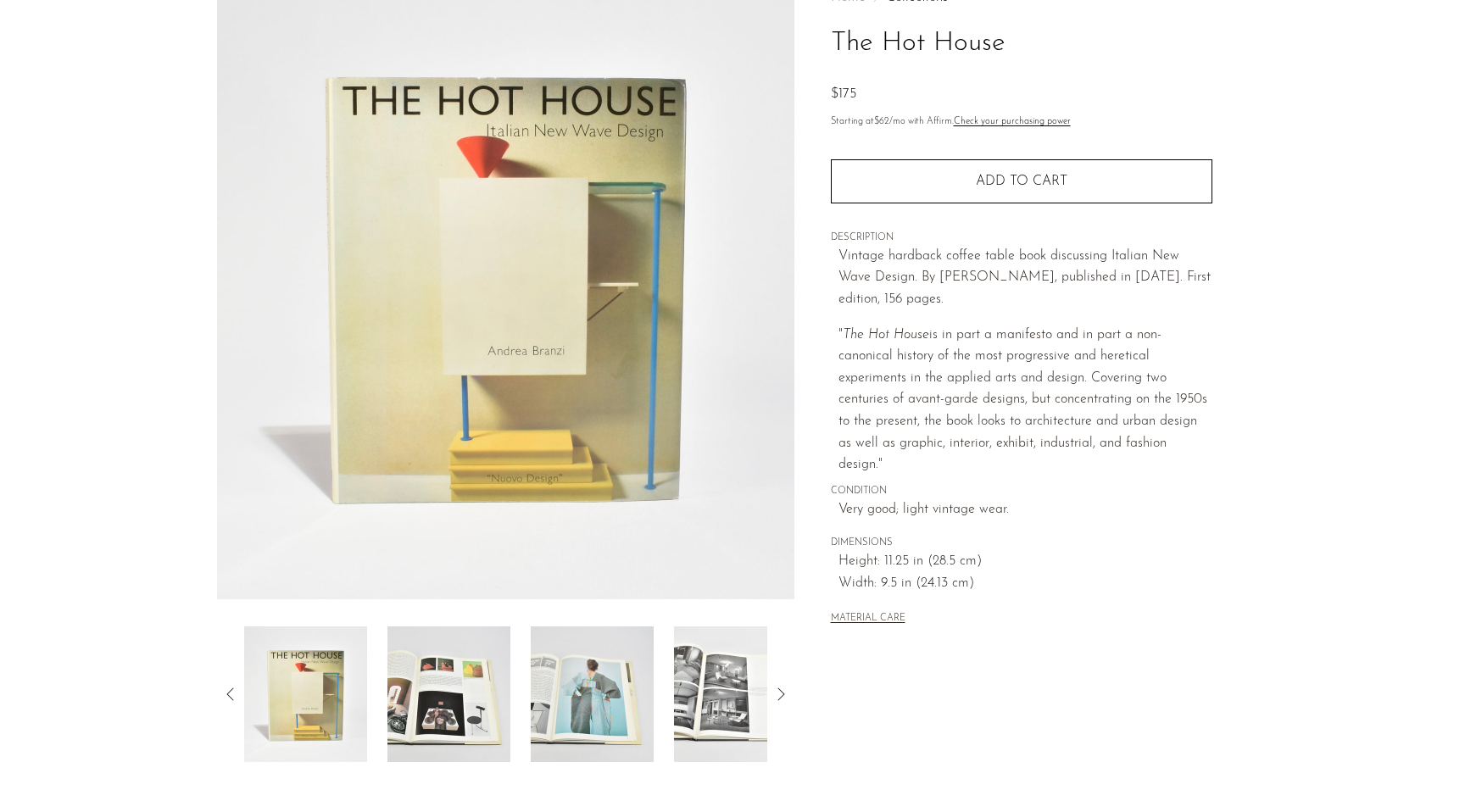
click at [787, 692] on icon at bounding box center [780, 694] width 20 height 20
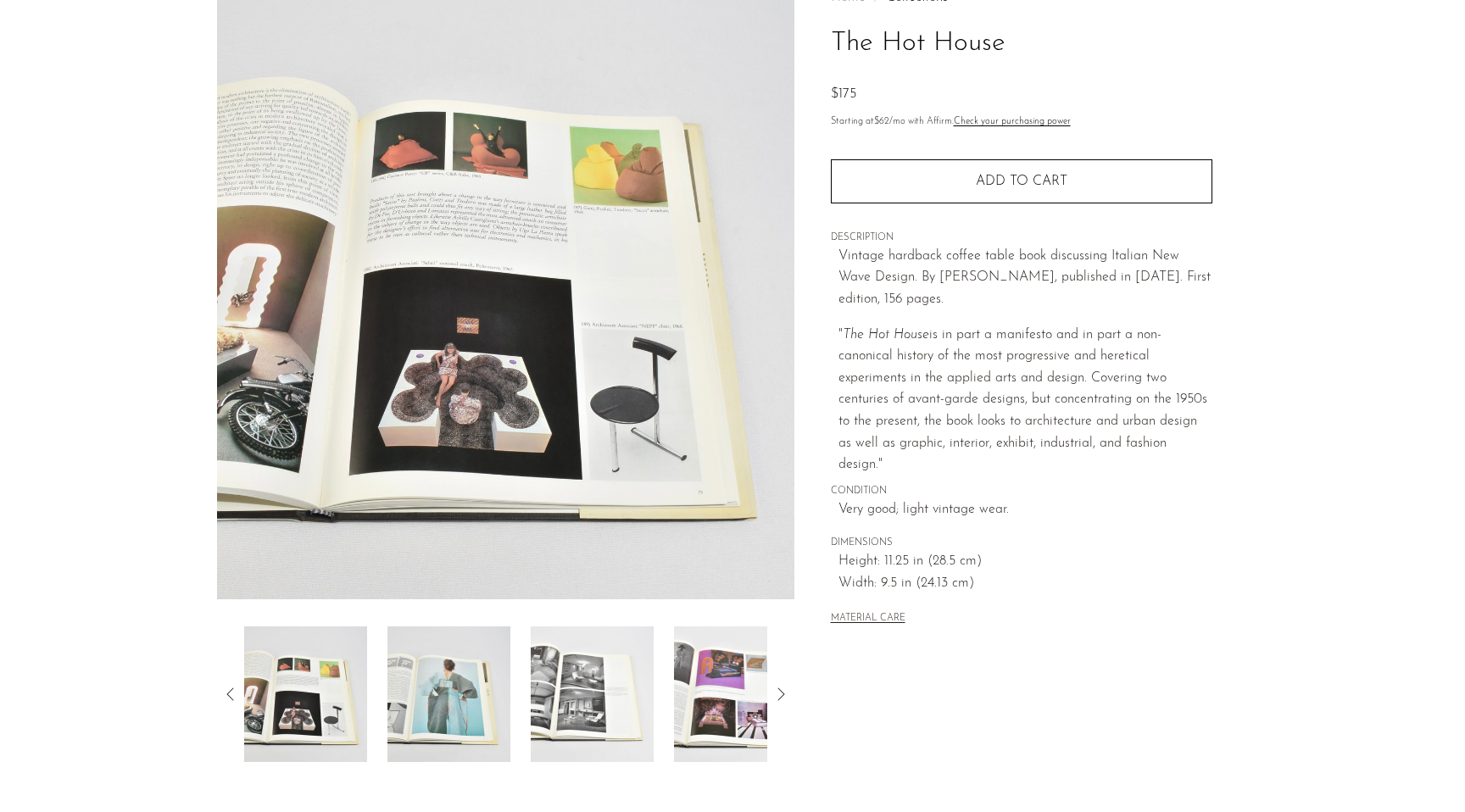
click at [787, 692] on icon at bounding box center [780, 694] width 20 height 20
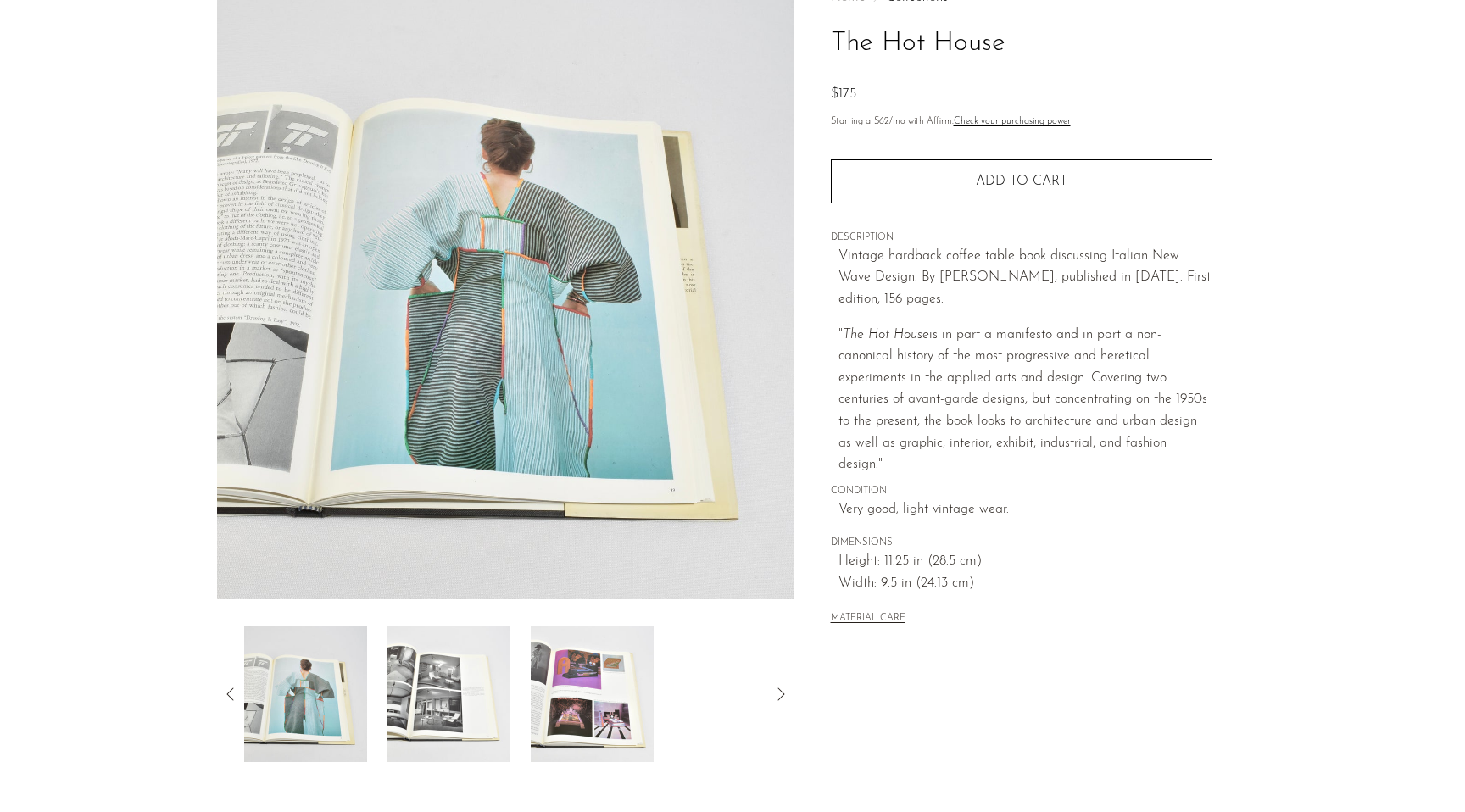
click at [787, 692] on icon at bounding box center [780, 694] width 20 height 20
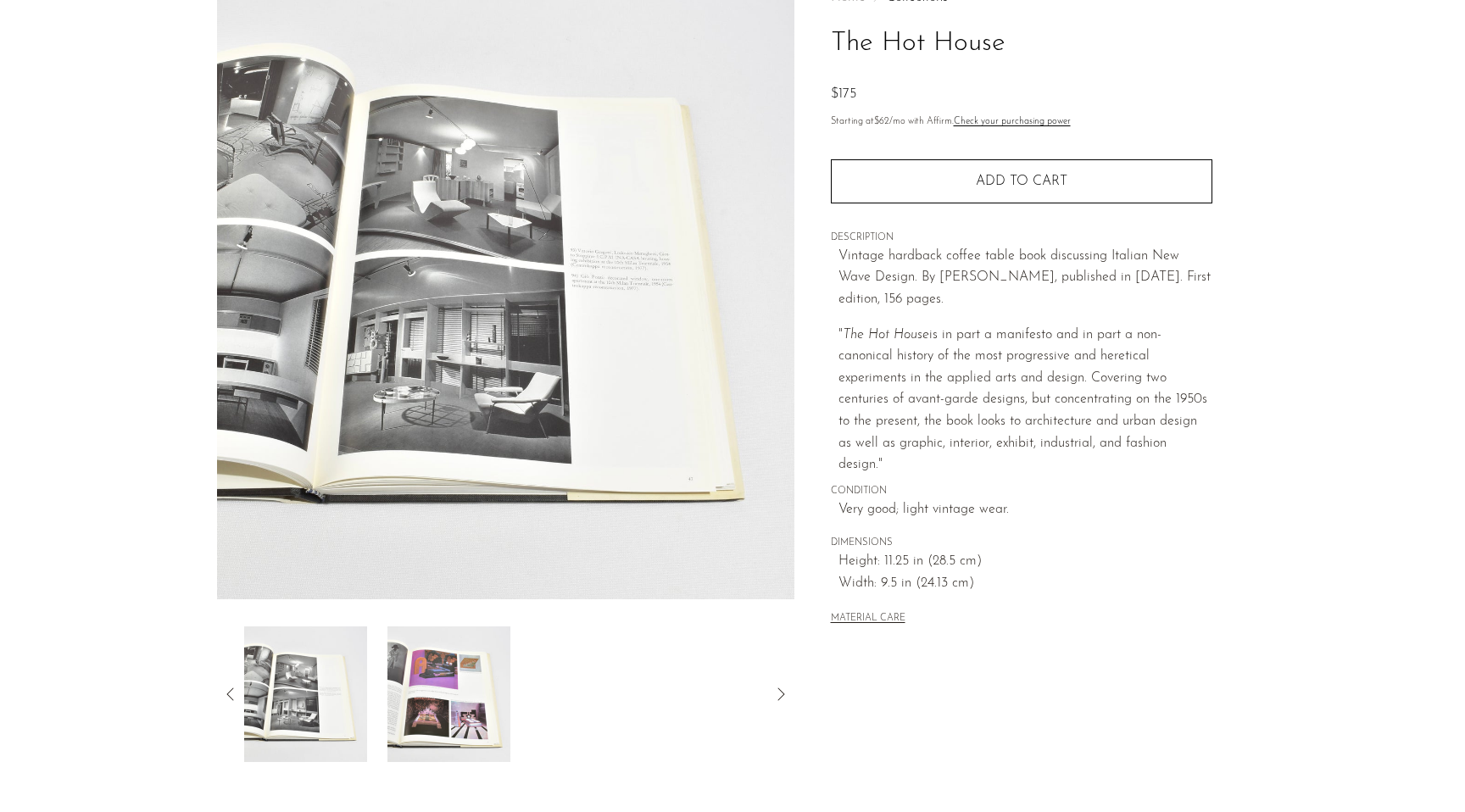
click at [787, 692] on icon at bounding box center [780, 694] width 20 height 20
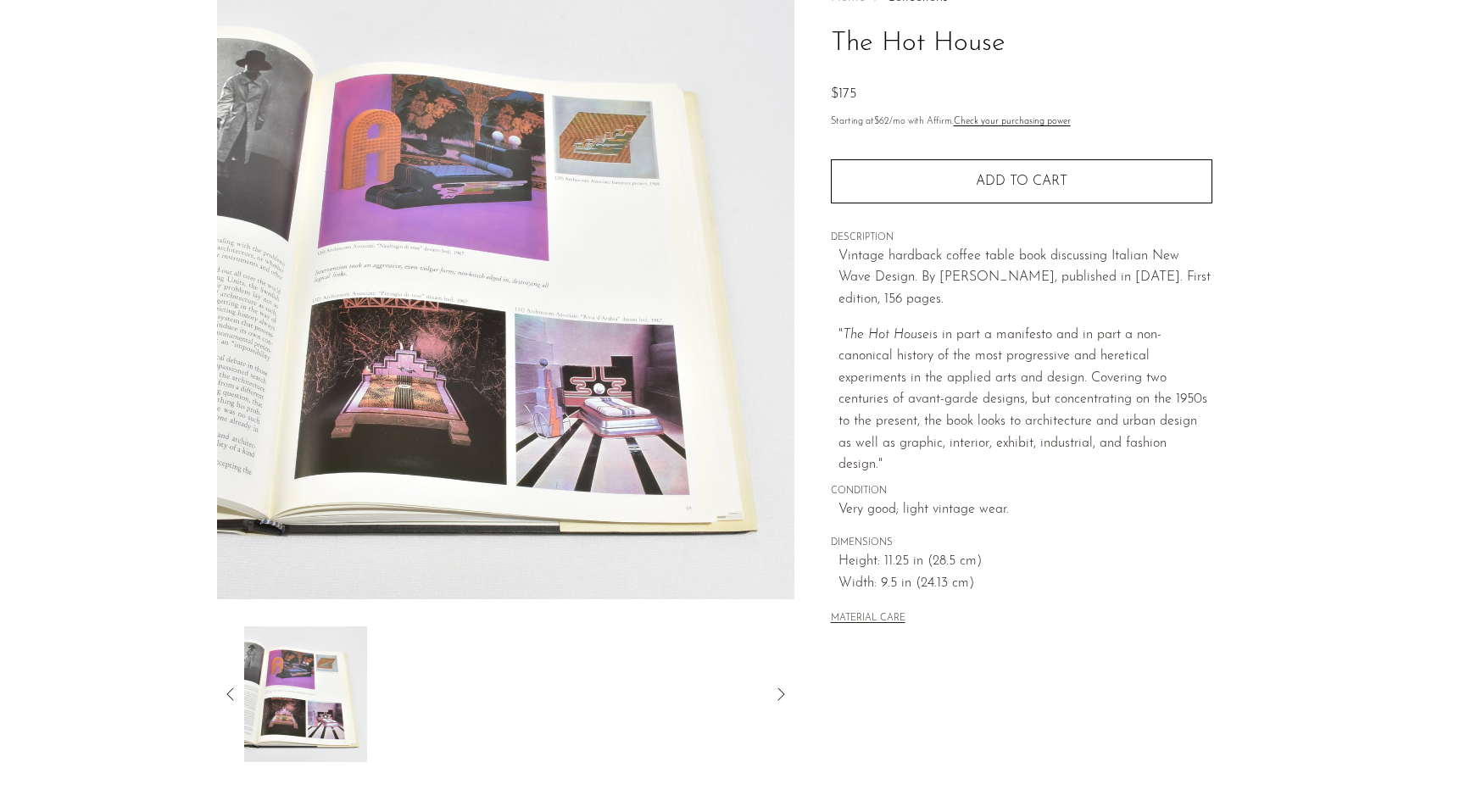
click at [231, 692] on icon at bounding box center [230, 694] width 20 height 20
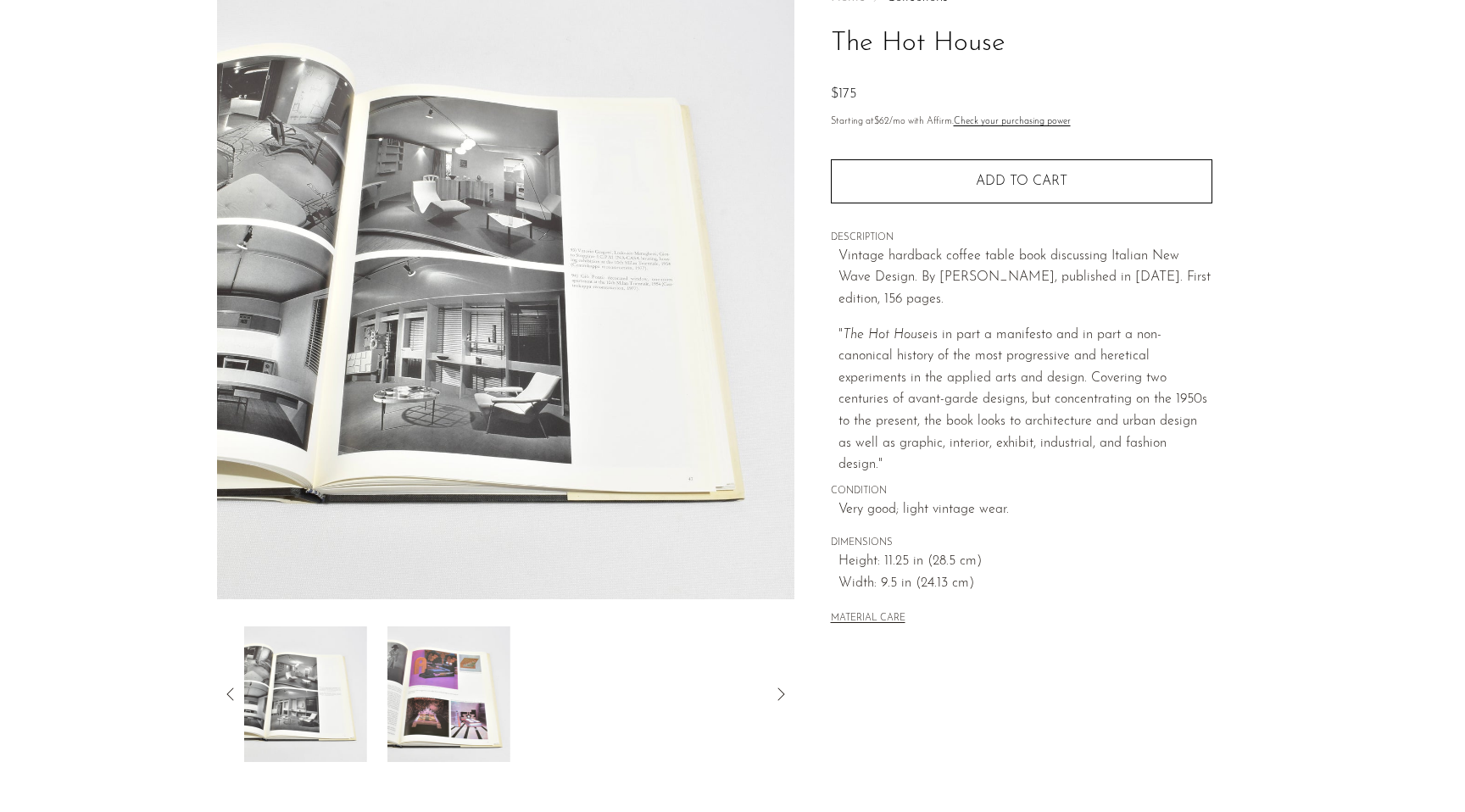
click at [231, 692] on icon at bounding box center [230, 694] width 20 height 20
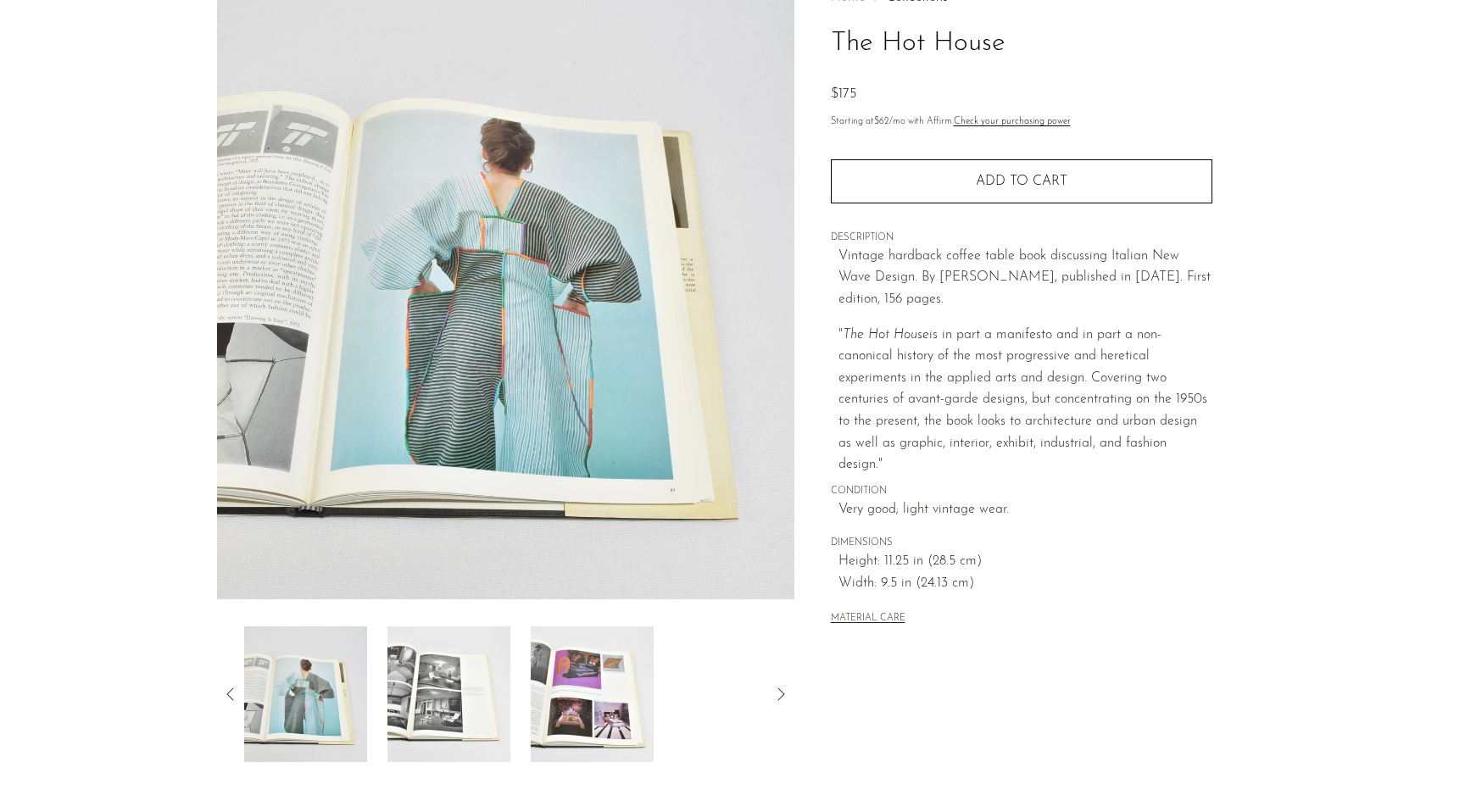
click at [231, 692] on icon at bounding box center [230, 694] width 20 height 20
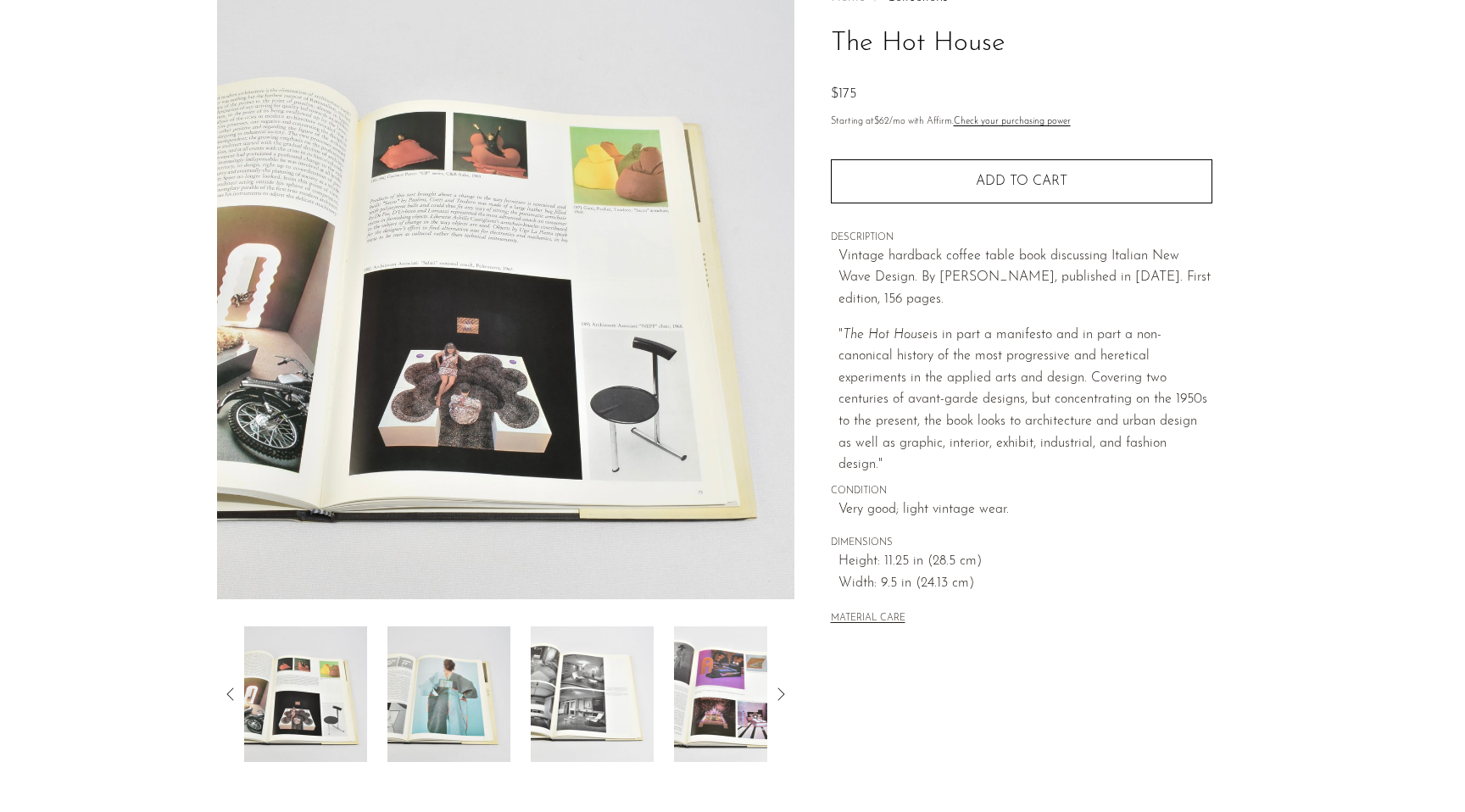
click at [231, 692] on icon at bounding box center [230, 694] width 20 height 20
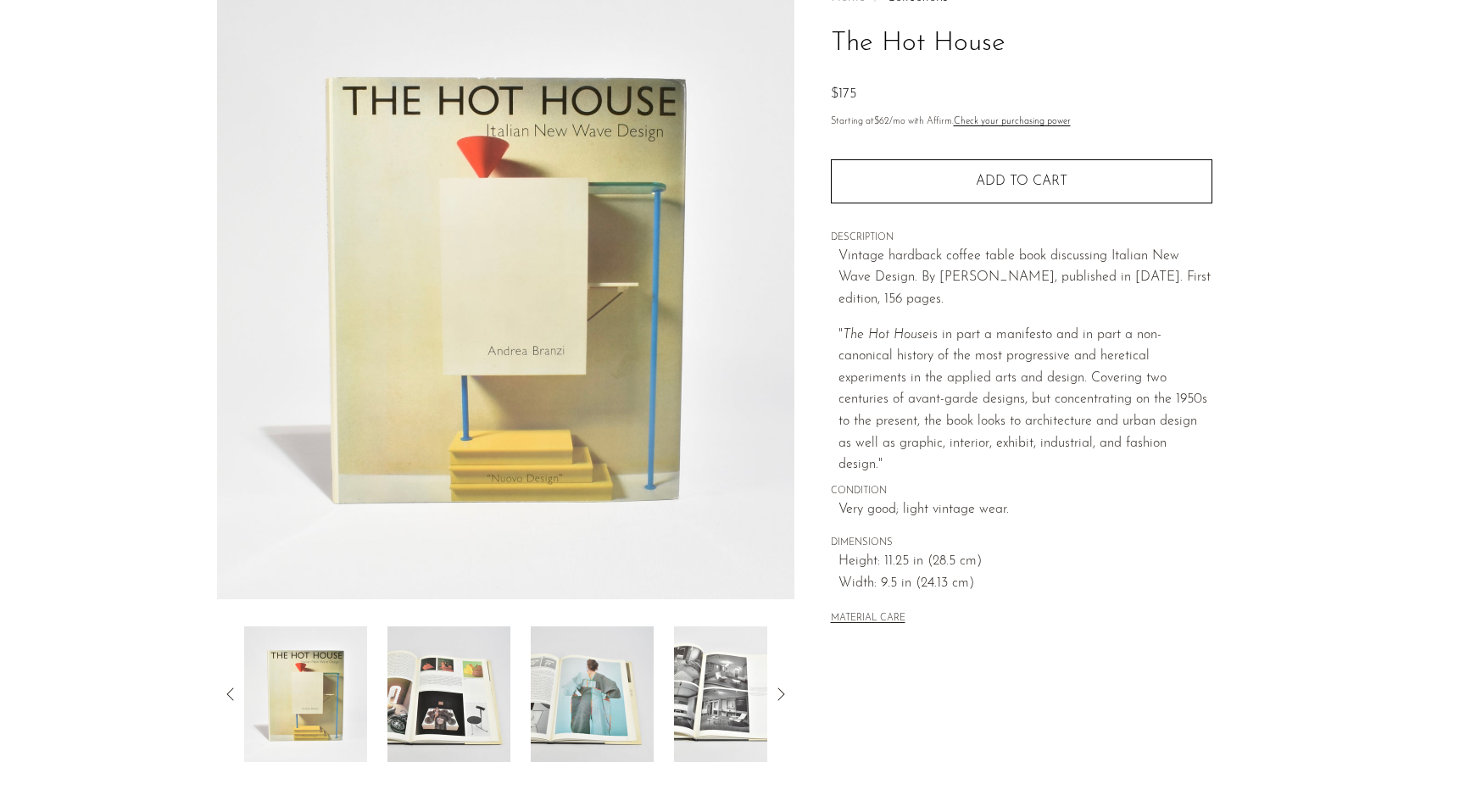
scroll to position [0, 0]
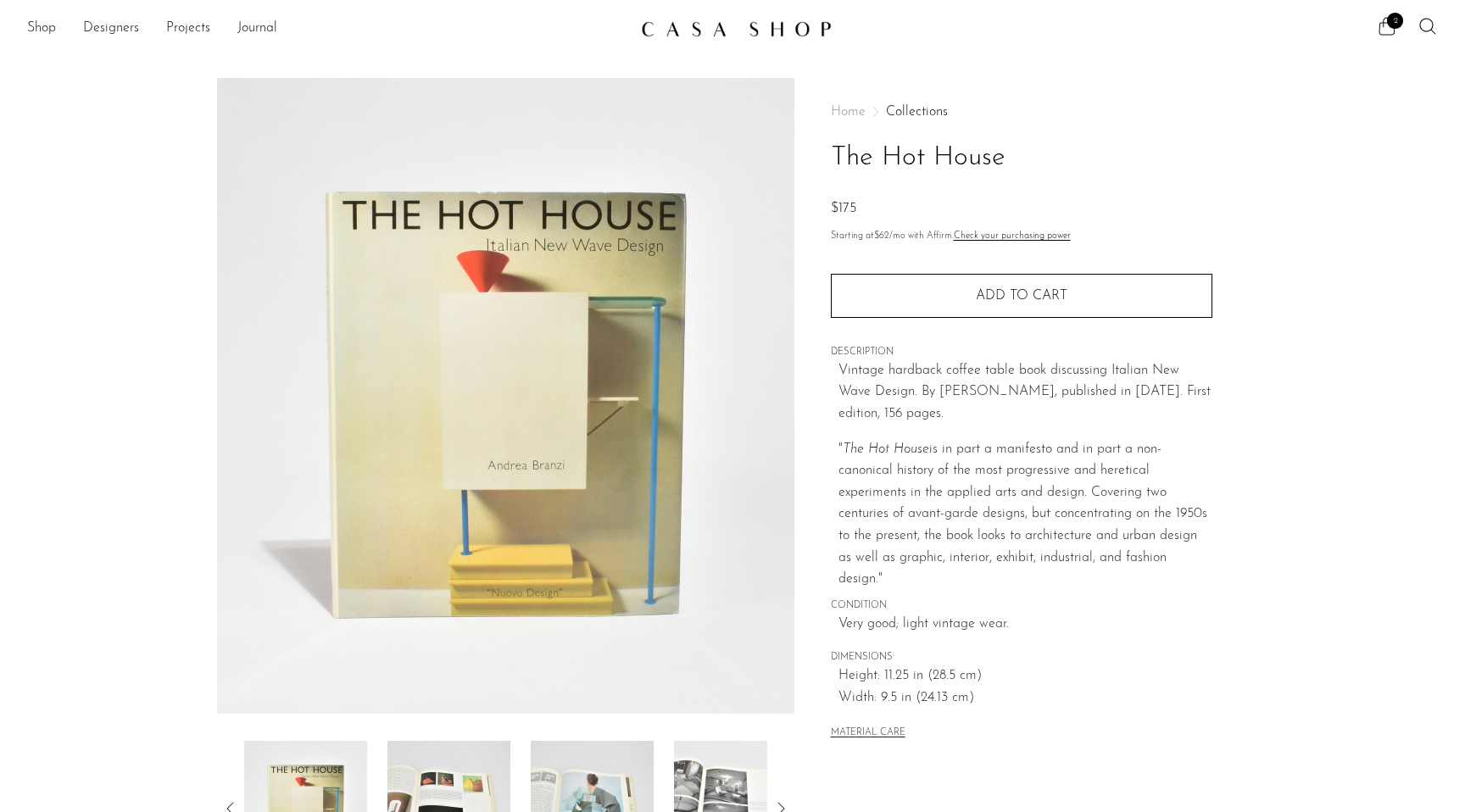
click at [1386, 26] on icon at bounding box center [1386, 26] width 20 height 20
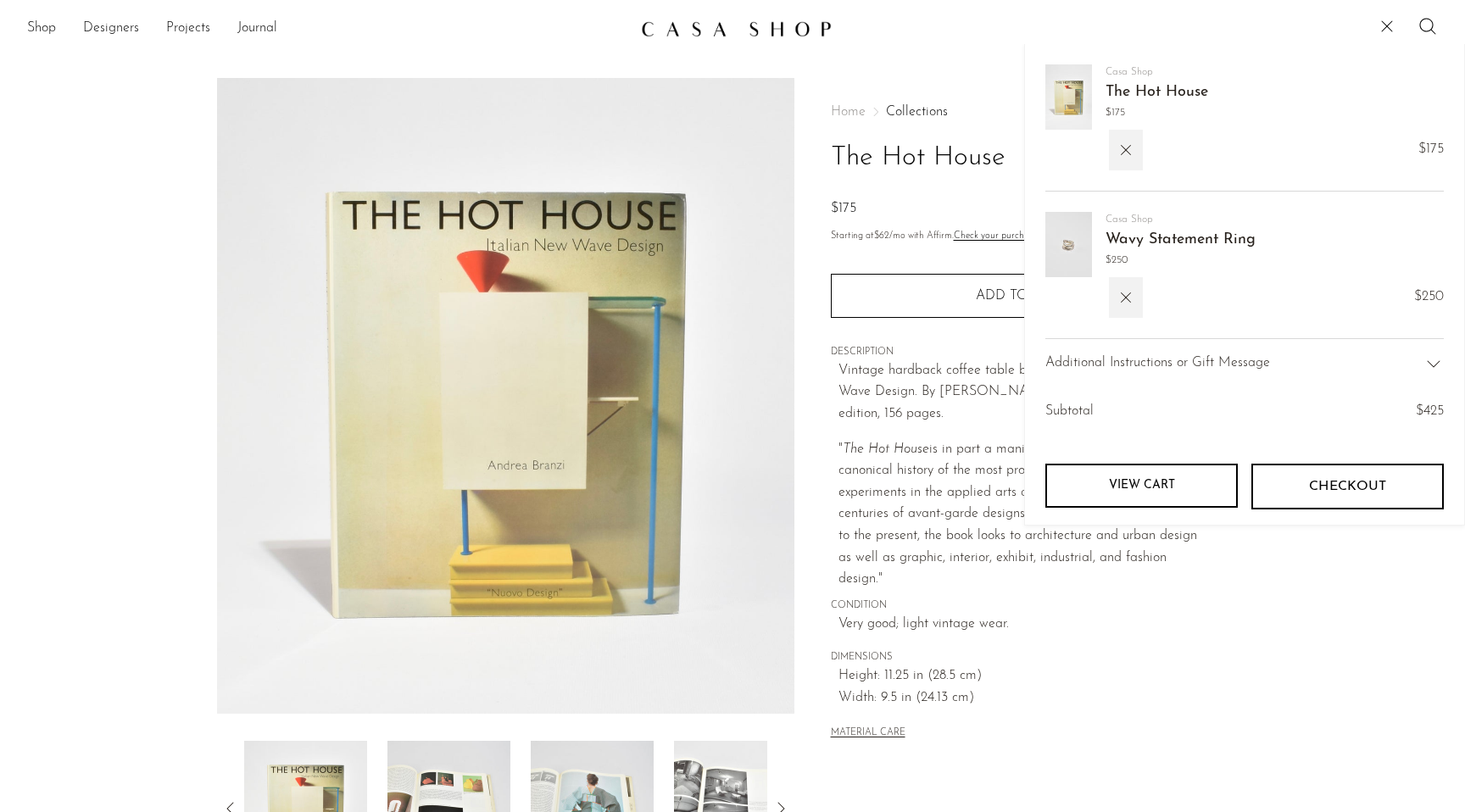
click at [1309, 490] on span "Checkout" at bounding box center [1348, 487] width 77 height 16
